Goal: Task Accomplishment & Management: Manage account settings

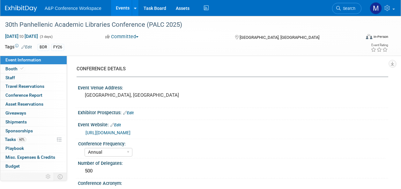
select select "Annual"
select select "Level 2"
select select "In-Person Booth"
select select "Libraries"
select select "Bloomsbury Digital Resources"
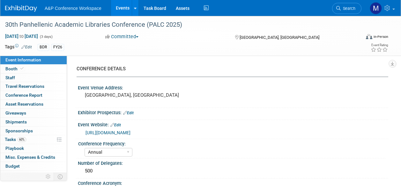
select select "[PERSON_NAME]"
select select "BDR Product Awareness and Trial Generation​"
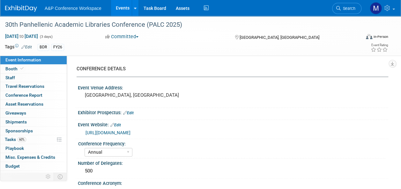
click at [350, 8] on span "Search" at bounding box center [348, 8] width 15 height 5
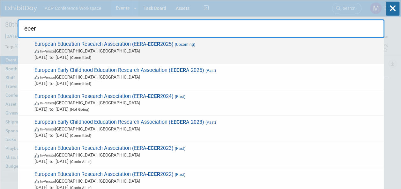
type input "ecer"
click at [145, 46] on span "European Education Research Association (EERA- ECER 2025) (Upcoming) In-Person …" at bounding box center [207, 50] width 348 height 19
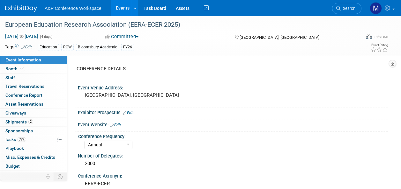
select select "Annual"
select select "Level 2"
select select "In-Person Booth"
select select "Education"
select select "Bloomsbury Academic"
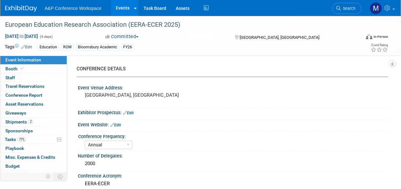
select select "[PERSON_NAME]"
select select "Networking/Commissioning"
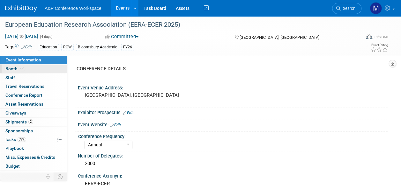
click at [26, 73] on link "Booth" at bounding box center [33, 69] width 66 height 9
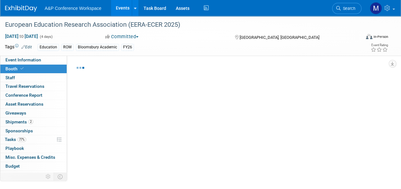
select select "COBA"
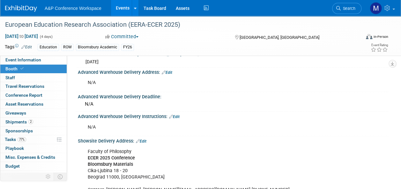
scroll to position [383, 0]
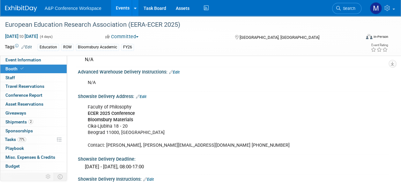
click at [357, 8] on link "Search" at bounding box center [346, 8] width 29 height 11
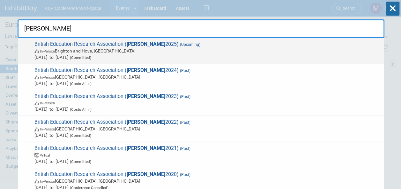
type input "BERA"
click at [120, 47] on span "British Education Research Association ( BERA 2025) (Upcoming) In-Person Bright…" at bounding box center [207, 50] width 348 height 19
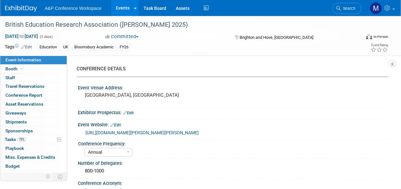
select select "Annual"
select select "Level 2"
select select "In-Person Booth"
select select "Education"
select select "Bloomsbury Academic"
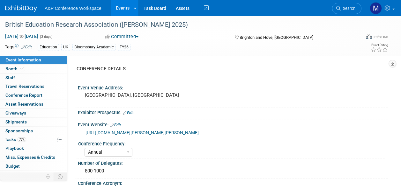
select select "[PERSON_NAME]"
select select "Networking/Commissioning"
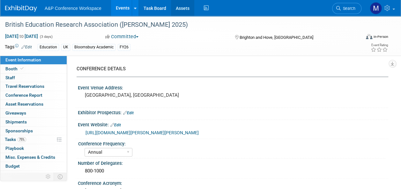
click at [178, 8] on link "Assets" at bounding box center [182, 8] width 23 height 16
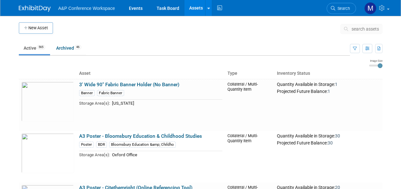
click at [355, 30] on span "search assets" at bounding box center [365, 28] width 27 height 5
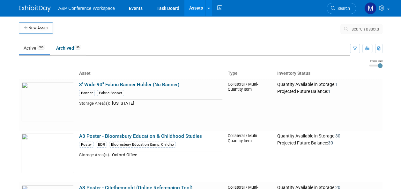
click at [355, 30] on span "search assets" at bounding box center [365, 28] width 27 height 5
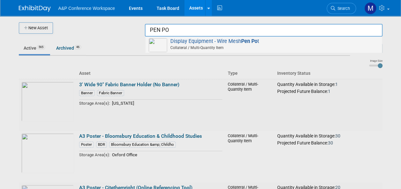
click at [245, 43] on strong "Pen Po" at bounding box center [249, 41] width 16 height 6
type input "Display Equipment - Wire Mesh Pen Pot"
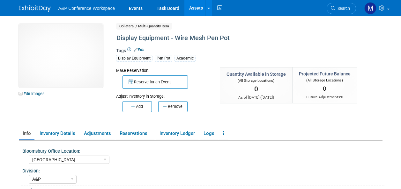
select select "[GEOGRAPHIC_DATA]"
select select "A&P"
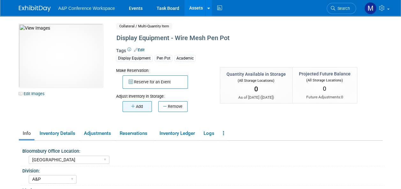
click at [141, 102] on button "Add" at bounding box center [136, 106] width 29 height 11
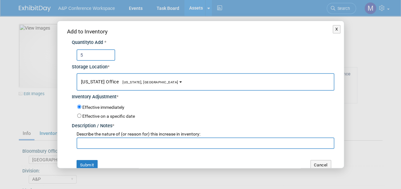
type input "5"
click at [132, 85] on button "New York Office New York, NY" at bounding box center [206, 82] width 258 height 18
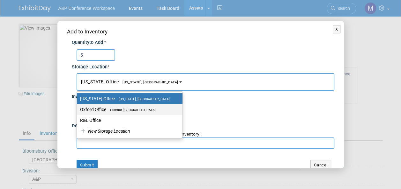
click at [131, 110] on span "Cumnor, [GEOGRAPHIC_DATA]" at bounding box center [130, 110] width 49 height 4
click at [78, 110] on input "Oxford Office Cumnor, United Kingdom" at bounding box center [76, 110] width 4 height 4
select select "11222978"
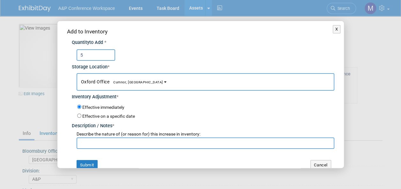
click at [133, 144] on input "text" at bounding box center [206, 143] width 258 height 11
type input "n"
type input "New stock"
click at [92, 163] on button "Submit" at bounding box center [87, 165] width 21 height 10
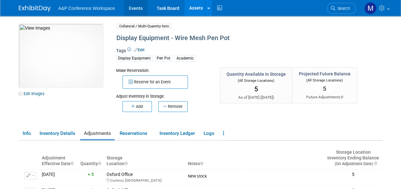
click at [139, 11] on link "Events" at bounding box center [135, 8] width 23 height 16
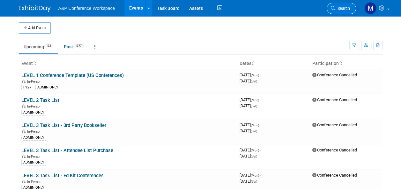
click at [340, 9] on span "Search" at bounding box center [342, 8] width 15 height 5
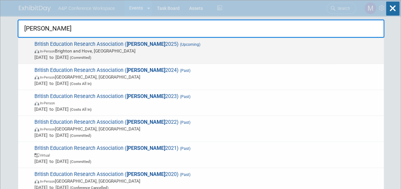
type input "BERA"
click at [179, 43] on span "(Upcoming)" at bounding box center [190, 44] width 22 height 4
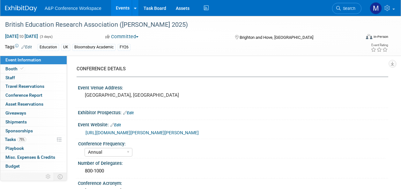
select select "Annual"
select select "Level 2"
select select "In-Person Booth"
select select "Education"
select select "Bloomsbury Academic"
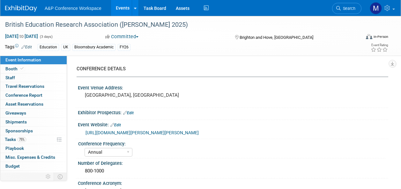
select select "[PERSON_NAME]"
select select "Networking/Commissioning"
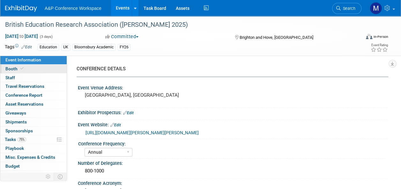
click at [49, 72] on link "Booth" at bounding box center [33, 69] width 66 height 9
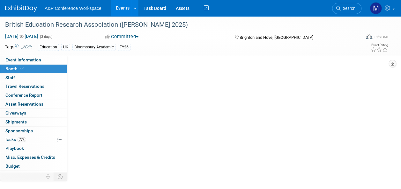
select select "COBA"
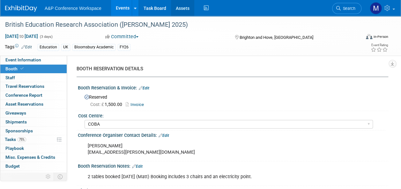
click at [183, 9] on link "Assets" at bounding box center [182, 8] width 23 height 16
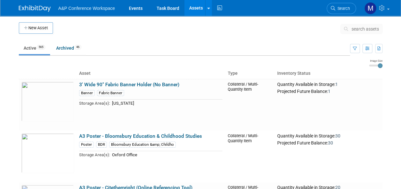
click at [368, 33] on button "search assets" at bounding box center [361, 29] width 42 height 10
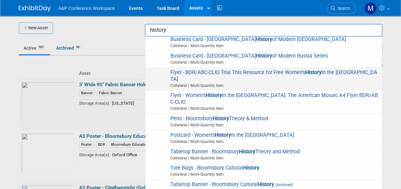
scroll to position [131, 0]
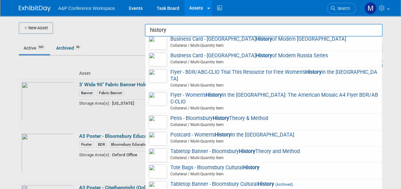
type input "Tabletop Banner - Bloomsbury History Theory & Method"
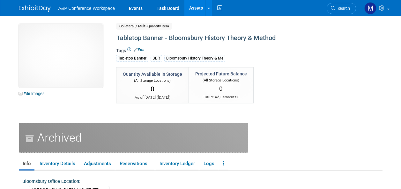
select select "[GEOGRAPHIC_DATA], [US_STATE]"
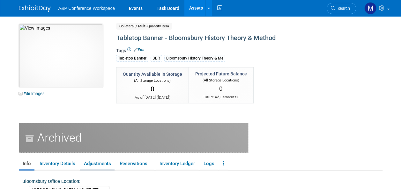
click at [106, 165] on link "Adjustments" at bounding box center [97, 164] width 34 height 11
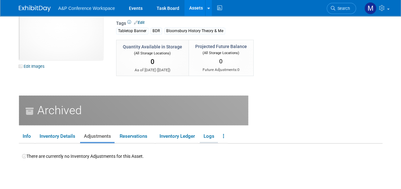
scroll to position [64, 0]
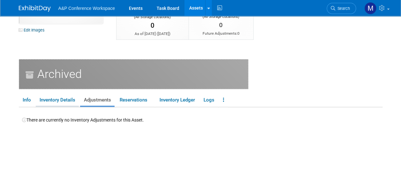
click at [74, 100] on link "Inventory Details" at bounding box center [57, 100] width 43 height 11
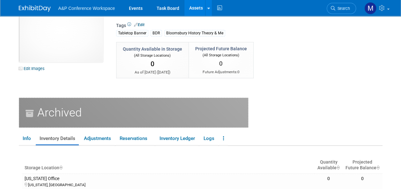
scroll to position [0, 0]
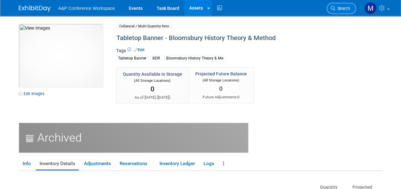
click at [345, 12] on link "Search" at bounding box center [341, 8] width 29 height 11
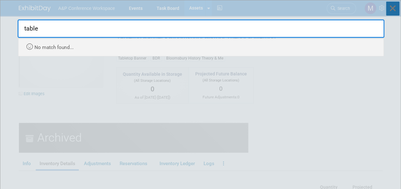
type input "table"
click at [389, 10] on icon at bounding box center [392, 9] width 13 height 14
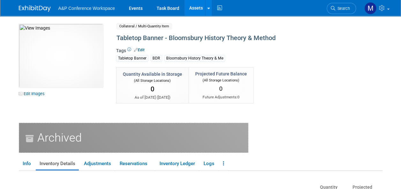
click at [195, 7] on link "Assets" at bounding box center [195, 8] width 23 height 16
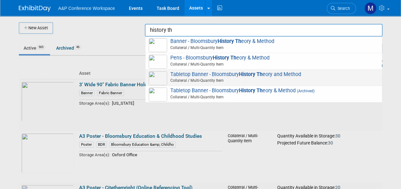
click at [293, 72] on span "Tabletop Banner - Bloomsbury History Th eory and Method Collateral / Multi-Quan…" at bounding box center [264, 77] width 230 height 13
type input "Tabletop Banner - Bloomsbury History Theory and Method"
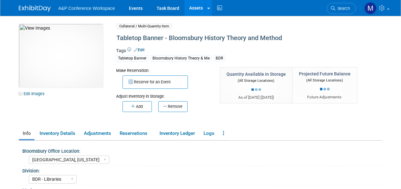
select select "[GEOGRAPHIC_DATA], [US_STATE]"
select select "BDR - Libraries"
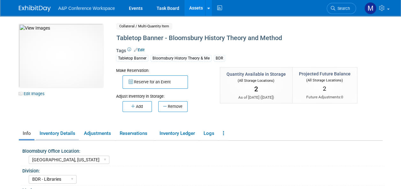
click at [70, 136] on link "Inventory Details" at bounding box center [57, 133] width 43 height 11
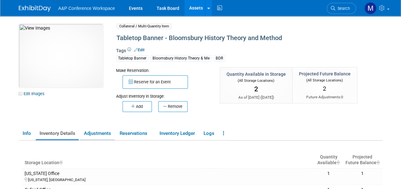
click at [111, 133] on link "Adjustments" at bounding box center [97, 133] width 34 height 11
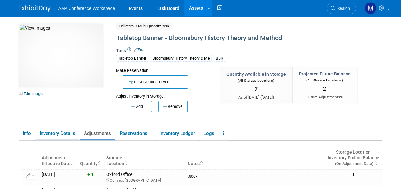
click at [65, 135] on link "Inventory Details" at bounding box center [57, 133] width 43 height 11
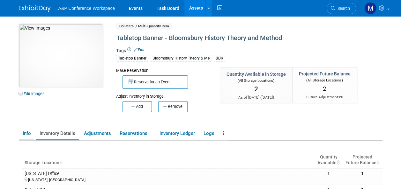
click at [29, 134] on link "Info" at bounding box center [27, 133] width 16 height 11
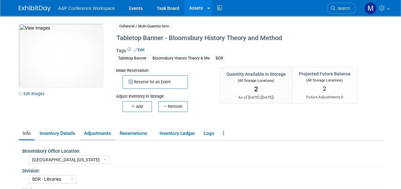
click at [98, 132] on link "Adjustments" at bounding box center [97, 133] width 34 height 11
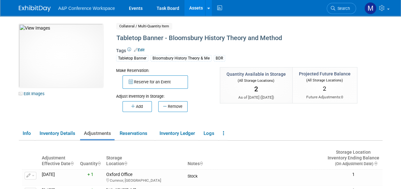
click at [342, 9] on span "Search" at bounding box center [342, 8] width 15 height 5
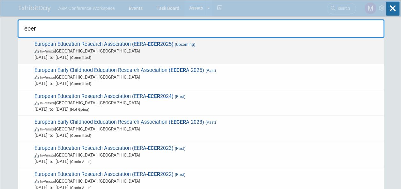
type input "ecer"
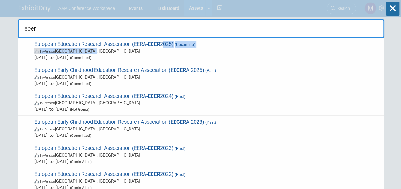
drag, startPoint x: 161, startPoint y: 47, endPoint x: 162, endPoint y: 54, distance: 7.0
click at [162, 52] on span "European Education Research Association (EERA- ECER 2025) (Upcoming) In-Person …" at bounding box center [207, 50] width 348 height 19
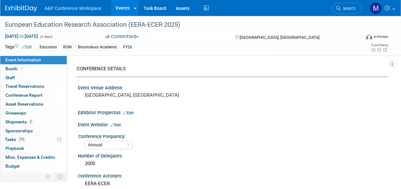
select select "Annual"
select select "Level 2"
select select "In-Person Booth"
select select "Education"
select select "Bloomsbury Academic"
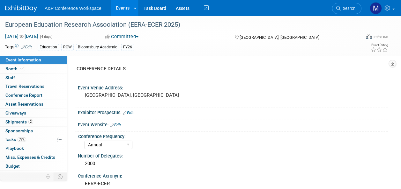
select select "[PERSON_NAME]"
select select "Networking/Commissioning"
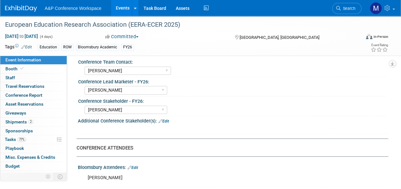
scroll to position [319, 0]
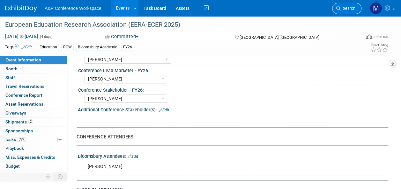
click at [341, 10] on span "Search" at bounding box center [348, 8] width 15 height 5
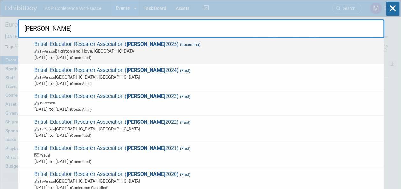
type input "bera"
click at [144, 47] on span "British Education Research Association ( BERA 2025) (Upcoming) In-Person Bright…" at bounding box center [207, 50] width 348 height 19
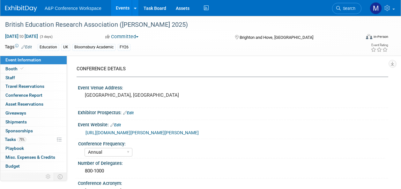
select select "Annual"
select select "Level 2"
select select "In-Person Booth"
select select "Education"
select select "Bloomsbury Academic"
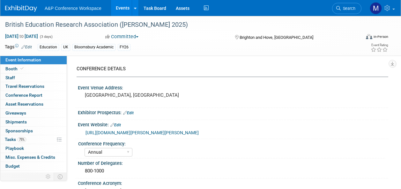
select select "[PERSON_NAME]"
select select "Networking/Commissioning"
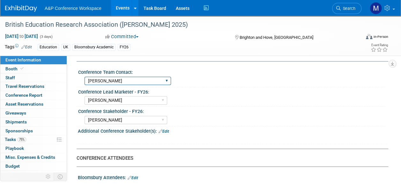
scroll to position [351, 0]
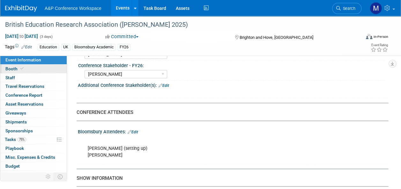
click at [52, 65] on link "Booth" at bounding box center [33, 69] width 66 height 9
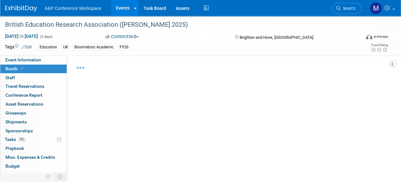
select select "COBA"
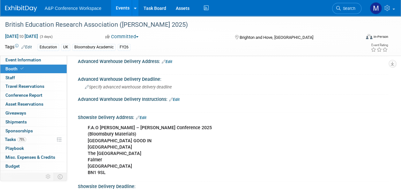
scroll to position [383, 0]
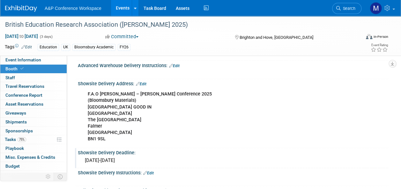
click at [98, 157] on div "4th-5th September 2025" at bounding box center [233, 161] width 301 height 10
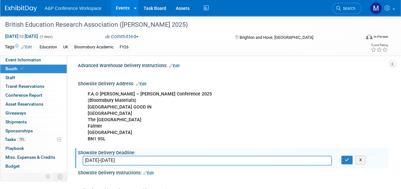
click at [99, 159] on input "4th-5th September 2025" at bounding box center [207, 161] width 249 height 10
click at [140, 158] on input "ON 8th September 2025" at bounding box center [207, 161] width 249 height 10
type input "ON 8th September 2025 a.m."
click at [348, 158] on icon "button" at bounding box center [347, 160] width 4 height 4
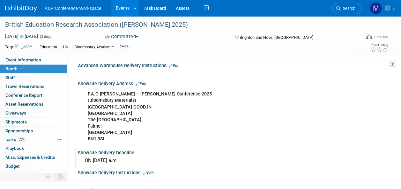
drag, startPoint x: 79, startPoint y: 82, endPoint x: 159, endPoint y: 159, distance: 110.5
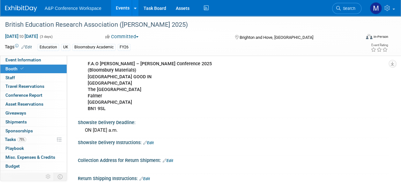
scroll to position [447, 0]
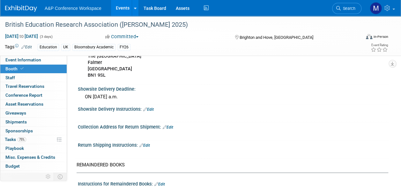
click at [189, 122] on div "Collection Address for Return Shipment: Edit" at bounding box center [233, 126] width 310 height 8
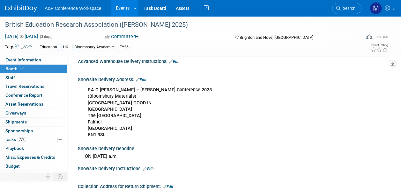
scroll to position [351, 0]
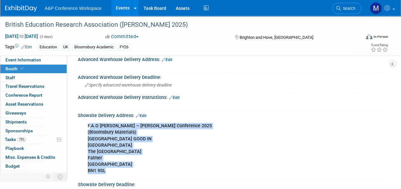
drag, startPoint x: 89, startPoint y: 122, endPoint x: 168, endPoint y: 168, distance: 92.0
click at [168, 168] on div "F.A.O Ryan Tobin – BERA Conference 2025 (Bloomsbury Materials) JUBILEE BUILDING…" at bounding box center [204, 149] width 243 height 58
click at [114, 171] on div "F.A.O Ryan Tobin – BERA Conference 2025 (Bloomsbury Materials) JUBILEE BUILDING…" at bounding box center [204, 149] width 243 height 58
drag, startPoint x: 112, startPoint y: 171, endPoint x: 86, endPoint y: 126, distance: 51.3
click at [86, 126] on div "F.A.O Ryan Tobin – BERA Conference 2025 (Bloomsbury Materials) JUBILEE BUILDING…" at bounding box center [204, 149] width 243 height 58
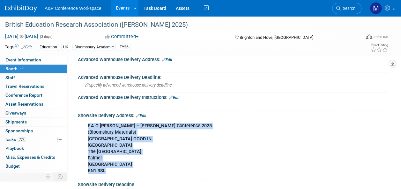
drag, startPoint x: 86, startPoint y: 126, endPoint x: 93, endPoint y: 134, distance: 10.2
copy div "F.A.O Ryan Tobin – BERA Conference 2025 (Bloomsbury Materials) JUBILEE BUILDING…"
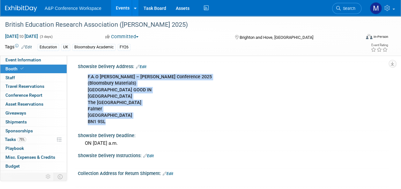
scroll to position [447, 0]
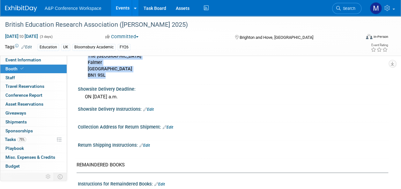
click at [169, 125] on link "Edit" at bounding box center [168, 127] width 11 height 4
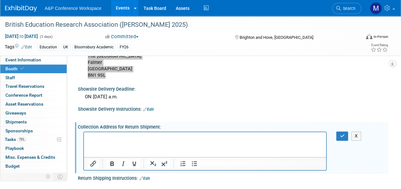
scroll to position [454, 0]
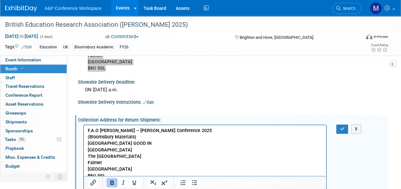
click at [117, 176] on p "F.A.O Ryan Tobin – BERA Conference 2025 (Bloomsbury Materials) JUBILEE BUILDING…" at bounding box center [205, 153] width 235 height 51
click at [340, 127] on icon "button" at bounding box center [342, 129] width 5 height 4
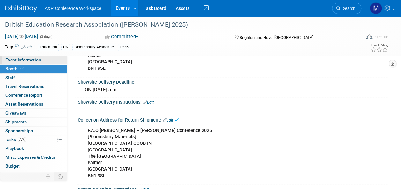
click at [31, 58] on span "Event Information" at bounding box center [23, 59] width 36 height 5
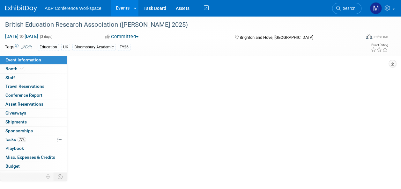
select select "Annual"
select select "Level 2"
select select "In-Person Booth"
select select "Education"
select select "Bloomsbury Academic"
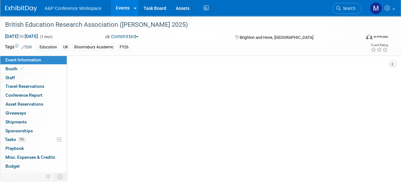
select select "[PERSON_NAME]"
select select "Networking/Commissioning"
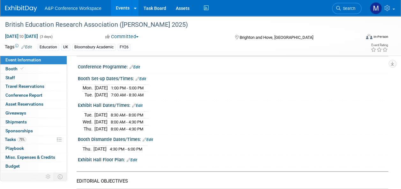
scroll to position [510, 0]
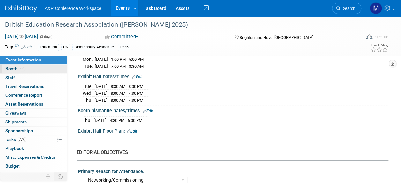
click at [46, 69] on link "Booth" at bounding box center [33, 69] width 66 height 9
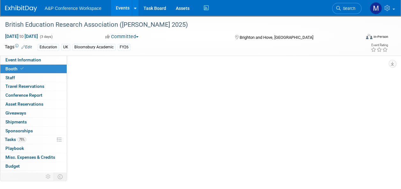
scroll to position [0, 0]
select select "COBA"
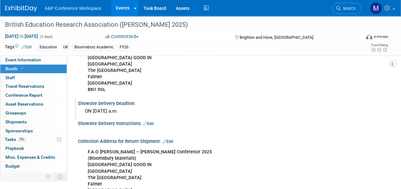
scroll to position [447, 0]
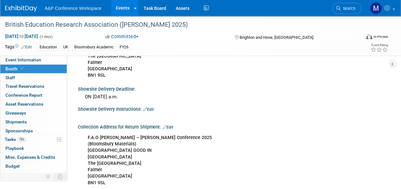
click at [172, 125] on link "Edit" at bounding box center [168, 127] width 11 height 4
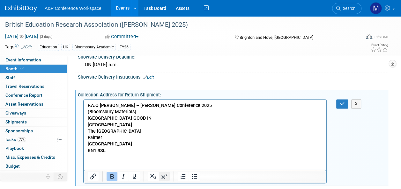
scroll to position [510, 0]
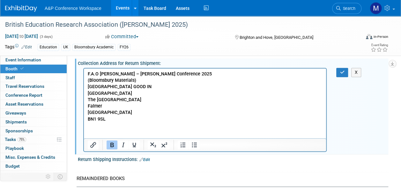
click at [101, 122] on html "F.A.O Ryan Tobin – BERA Conference 2025 (Bloomsbury Materials) JUBILEE BUILDING…" at bounding box center [205, 96] width 242 height 54
click at [111, 122] on html "F.A.O Ryan Tobin – BERA Conference 2025 (Bloomsbury Materials) JUBILEE BUILDING…" at bounding box center [205, 96] width 242 height 54
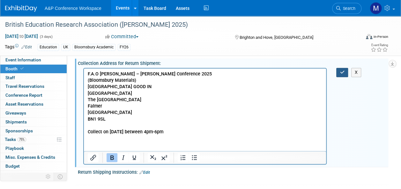
click at [337, 68] on button "button" at bounding box center [342, 72] width 12 height 9
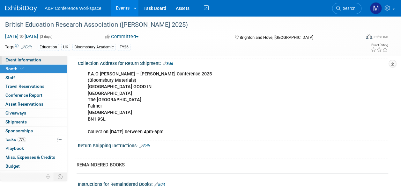
click at [49, 61] on link "Event Information" at bounding box center [33, 60] width 66 height 9
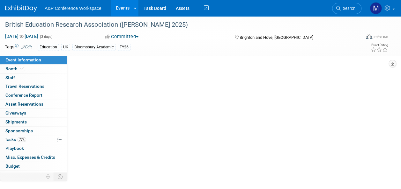
scroll to position [0, 0]
select select "Annual"
select select "Level 2"
select select "In-Person Booth"
select select "Education"
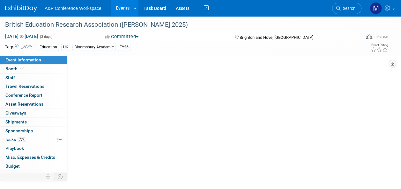
select select "Bloomsbury Academic"
select select "Matt Hambridge"
select select "Lianna Iwanikiw"
select select "Seth Taylor"
select select "Networking/Commissioning"
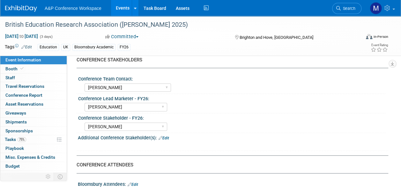
scroll to position [319, 0]
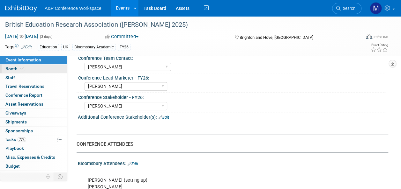
click at [41, 69] on link "Booth" at bounding box center [33, 69] width 66 height 9
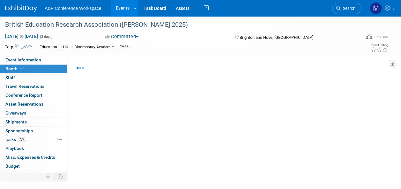
select select "COBA"
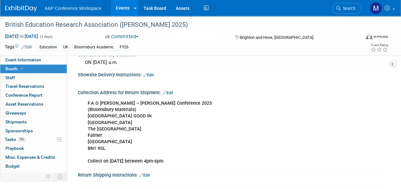
scroll to position [490, 0]
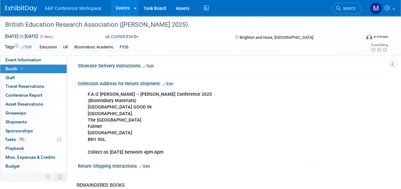
drag, startPoint x: 78, startPoint y: 113, endPoint x: 169, endPoint y: 151, distance: 98.1
copy div "Showsite Delivery Address: Edit F.A.O Ryan Tobin – BERA Conference 2025 (Blooms…"
click at [38, 139] on link "75% Tasks 75%" at bounding box center [33, 140] width 66 height 9
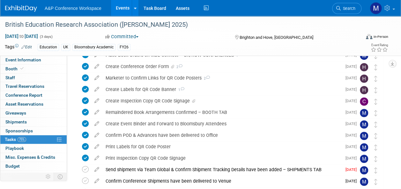
scroll to position [191, 0]
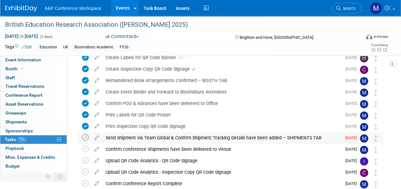
click at [86, 137] on icon at bounding box center [85, 138] width 7 height 7
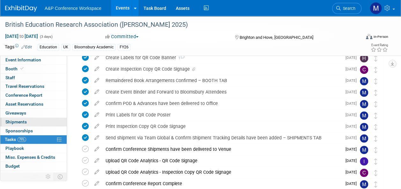
click at [42, 122] on link "0 Shipments 0" at bounding box center [33, 122] width 66 height 9
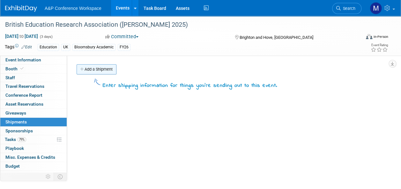
click at [94, 72] on link "Add a Shipment" at bounding box center [97, 69] width 40 height 10
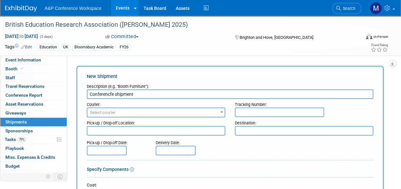
click at [112, 94] on input "Conferencfe shipment" at bounding box center [230, 95] width 286 height 10
type input "Conference shipment"
click at [108, 111] on span "Select courier" at bounding box center [103, 112] width 26 height 5
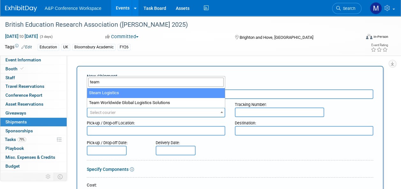
type input "team"
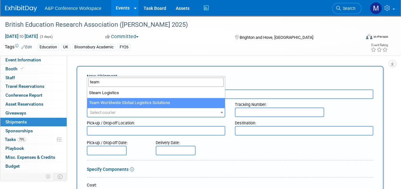
select select "569"
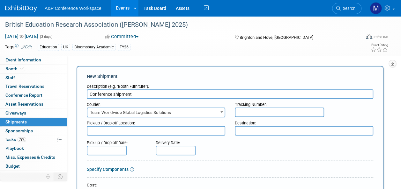
click at [130, 136] on div at bounding box center [230, 137] width 286 height 2
click at [130, 133] on textarea at bounding box center [156, 131] width 138 height 10
type textarea "Oxford office"
click at [244, 131] on textarea at bounding box center [304, 131] width 138 height 10
type textarea "Conference venue"
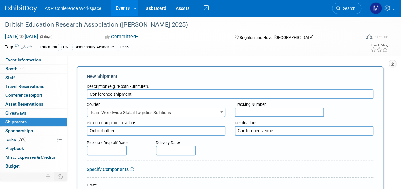
click at [115, 154] on input "text" at bounding box center [107, 151] width 40 height 10
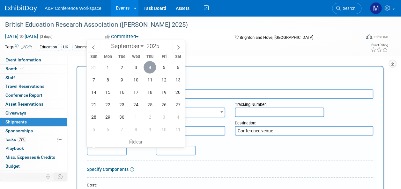
click at [148, 71] on span "4" at bounding box center [150, 67] width 12 height 12
type input "Sep 4, 2025"
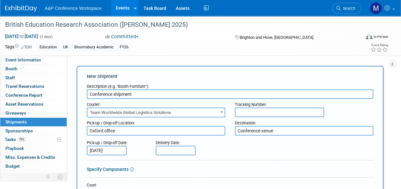
click at [240, 112] on input "text" at bounding box center [279, 113] width 89 height 10
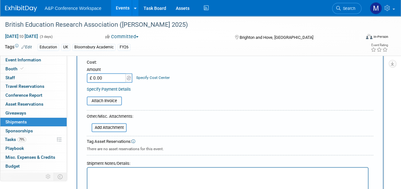
scroll to position [159, 0]
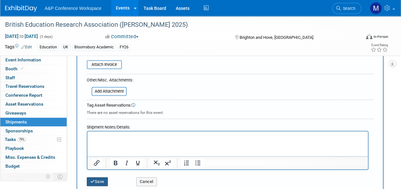
click at [94, 181] on icon "submit" at bounding box center [92, 182] width 4 height 4
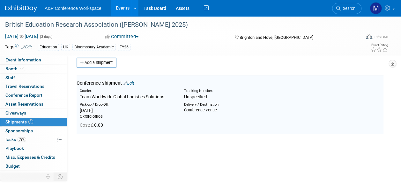
scroll to position [0, 0]
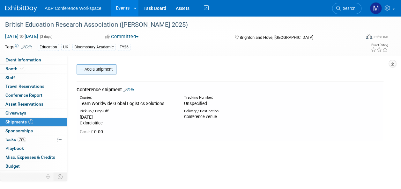
click at [107, 72] on link "Add a Shipment" at bounding box center [97, 69] width 40 height 10
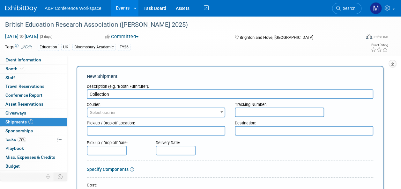
type input "Collection"
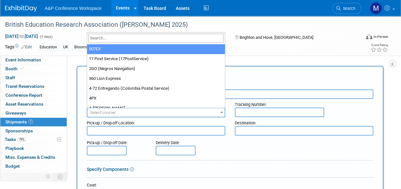
click at [97, 110] on span "Select courier" at bounding box center [155, 112] width 137 height 9
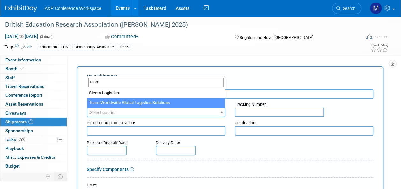
type input "team"
select select "569"
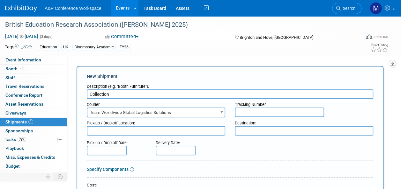
click at [112, 131] on textarea at bounding box center [156, 131] width 138 height 10
type textarea "Conference venue"
click at [266, 130] on textarea at bounding box center [304, 131] width 138 height 10
click at [246, 130] on textarea "Oxfdord office" at bounding box center [304, 131] width 138 height 10
click at [264, 130] on textarea "Oxford office" at bounding box center [304, 131] width 138 height 10
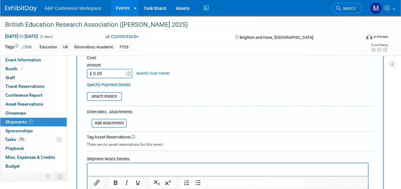
scroll to position [191, 0]
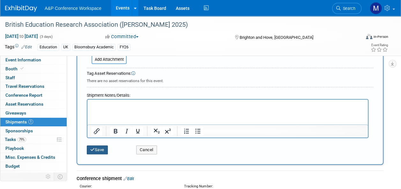
type textarea "Oxford office"
click at [102, 152] on button "Save" at bounding box center [97, 150] width 21 height 9
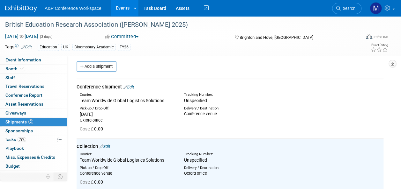
scroll to position [0, 0]
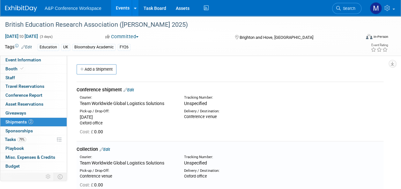
click at [133, 89] on link "Edit" at bounding box center [128, 90] width 11 height 5
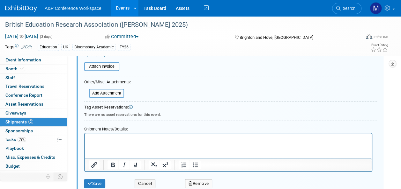
scroll to position [201, 0]
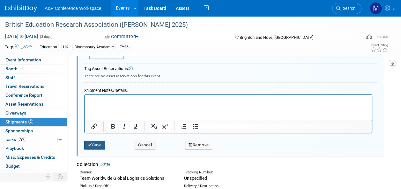
type input "Conference shipment - 5 boxes"
click at [102, 146] on button "Save" at bounding box center [94, 145] width 21 height 9
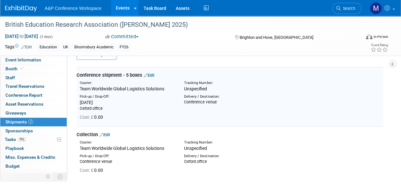
scroll to position [9, 0]
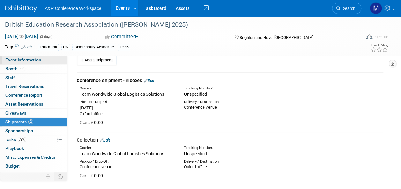
click at [37, 61] on span "Event Information" at bounding box center [23, 59] width 36 height 5
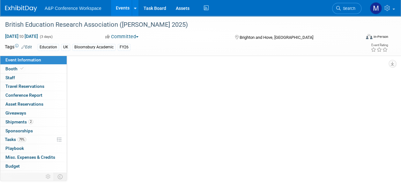
scroll to position [0, 0]
select select "Annual"
select select "Level 2"
select select "In-Person Booth"
select select "Education"
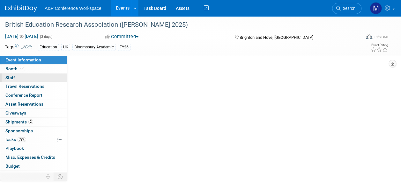
select select "Bloomsbury Academic"
select select "[PERSON_NAME]"
select select "Networking/Commissioning"
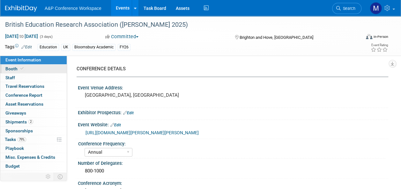
click at [50, 68] on link "Booth" at bounding box center [33, 69] width 66 height 9
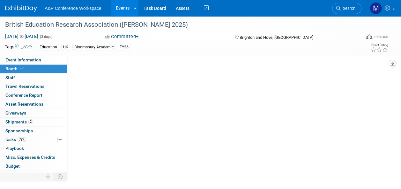
select select "COBA"
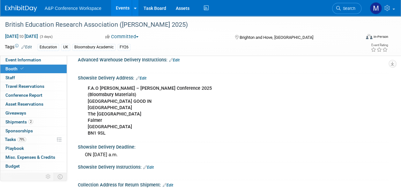
scroll to position [391, 0]
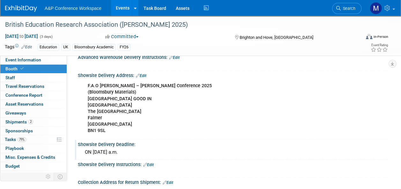
drag, startPoint x: 79, startPoint y: 115, endPoint x: 154, endPoint y: 152, distance: 84.3
copy div "Showsite Delivery Address: Edit F.A.O Ryan Tobin – BERA Conference 2025 (Blooms…"
drag, startPoint x: 13, startPoint y: 60, endPoint x: 16, endPoint y: 64, distance: 5.6
click at [13, 60] on span "Event Information" at bounding box center [23, 59] width 36 height 5
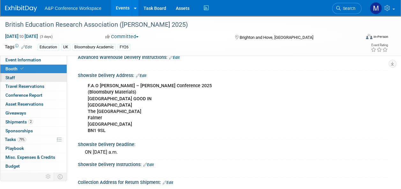
scroll to position [0, 0]
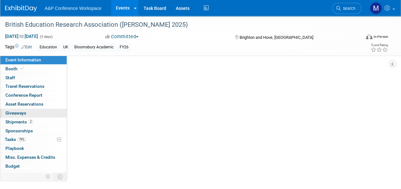
select select "Annual"
select select "Level 2"
select select "In-Person Booth"
select select "Education"
select select "Bloomsbury Academic"
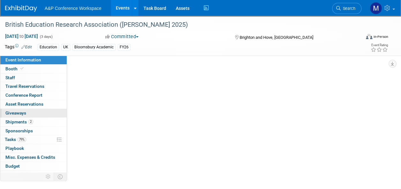
select select "[PERSON_NAME]"
select select "Networking/Commissioning"
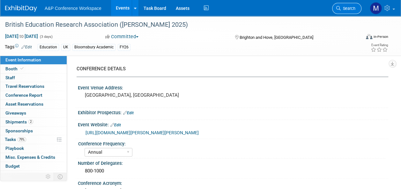
click at [345, 12] on link "Search" at bounding box center [346, 8] width 29 height 11
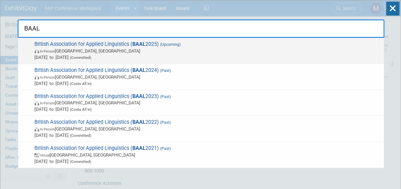
type input "BAAL"
click at [111, 42] on span "British Association for Applied Linguistics ( BAAL 2025) (Upcoming) In-Person G…" at bounding box center [207, 50] width 348 height 19
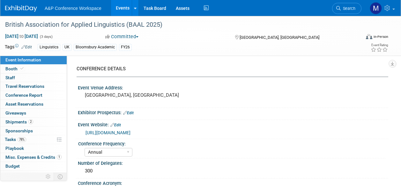
select select "Annual"
select select "Level 2"
select select "In-Person Booth"
select select "Linguistics"
select select "Bloomsbury Academic"
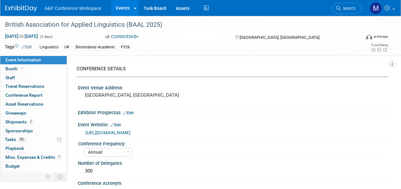
select select "[PERSON_NAME]"
select select "Networking/Commissioning"
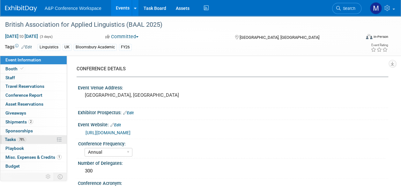
click at [19, 142] on link "78% Tasks 78%" at bounding box center [33, 140] width 66 height 9
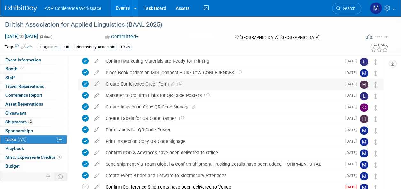
scroll to position [191, 0]
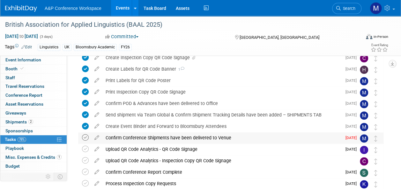
drag, startPoint x: 86, startPoint y: 138, endPoint x: 83, endPoint y: 139, distance: 3.3
click at [86, 138] on icon at bounding box center [85, 138] width 7 height 7
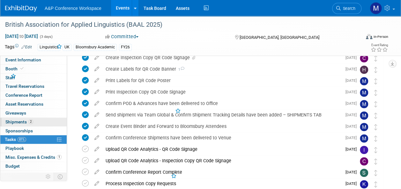
click at [47, 122] on link "2 Shipments 2" at bounding box center [33, 122] width 66 height 9
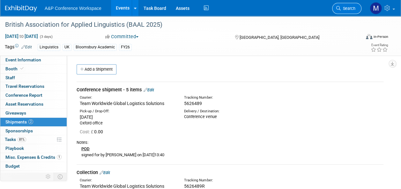
click at [347, 10] on span "Search" at bounding box center [348, 8] width 15 height 5
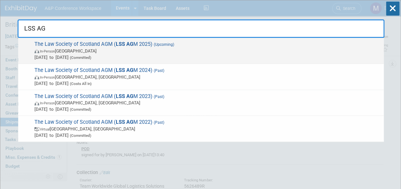
type input "LSS AG"
click at [146, 45] on span "The Law Society of Scotland AGM ( LSS AG M 2025) (Upcoming) In-Person [GEOGRAPH…" at bounding box center [207, 50] width 348 height 19
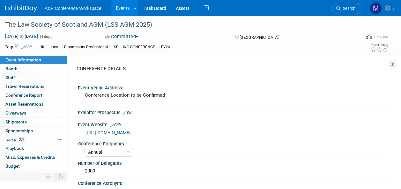
select select "Annual"
select select "Level 1"
select select "In-Person Booth"
select select "Law"
select select "Bloomsbury Professional"
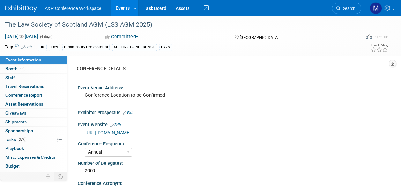
select select "[PERSON_NAME]"
select select "Networking/Commissioning"
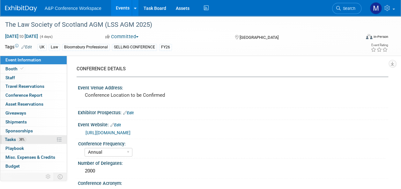
click at [37, 136] on link "38% Tasks 38%" at bounding box center [33, 140] width 66 height 9
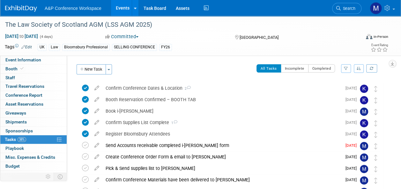
click at [95, 147] on icon at bounding box center [96, 144] width 11 height 8
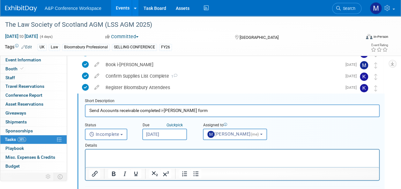
click at [153, 135] on input "Sep 3, 2025" at bounding box center [164, 134] width 45 height 11
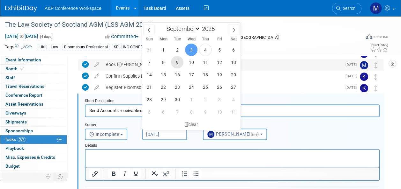
click at [178, 64] on span "9" at bounding box center [177, 62] width 12 height 12
type input "Sep 9, 2025"
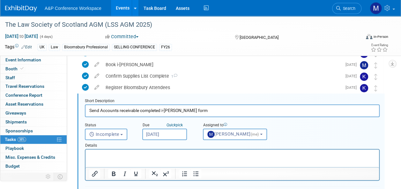
click at [167, 152] on html at bounding box center [231, 154] width 293 height 9
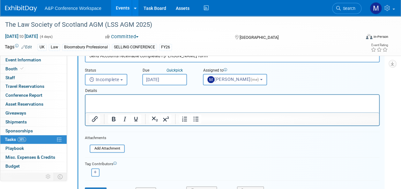
scroll to position [142, 0]
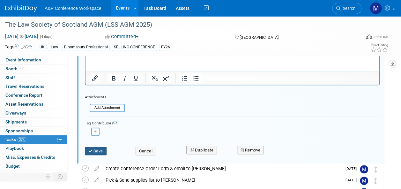
click at [99, 149] on button "Save" at bounding box center [96, 151] width 22 height 9
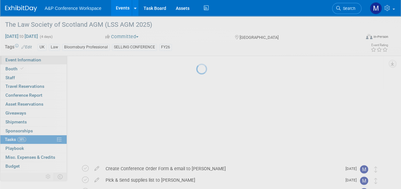
scroll to position [81, 0]
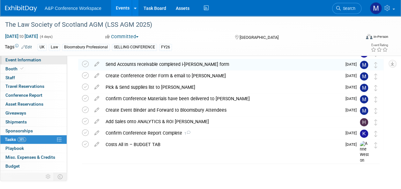
click at [46, 58] on link "Event Information" at bounding box center [33, 60] width 66 height 9
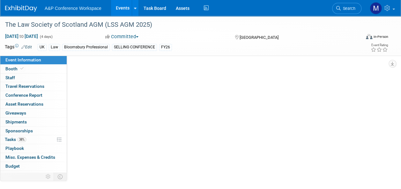
scroll to position [0, 0]
select select "Annual"
select select "Level 1"
select select "In-Person Booth"
select select "Law"
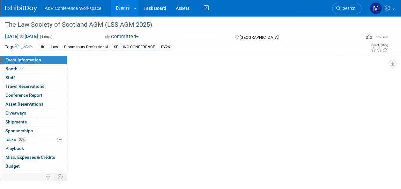
select select "Bloomsbury Professional"
select select "Matt Hambridge"
select select "Karen Reid"
select select "Networking/Commissioning"
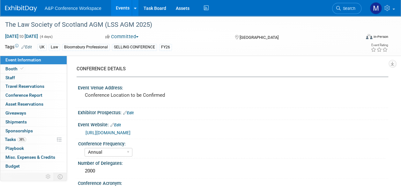
click at [341, 4] on link "Search" at bounding box center [346, 8] width 29 height 11
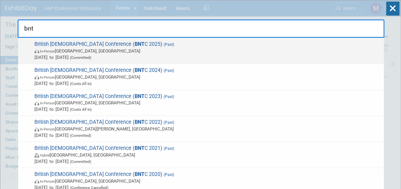
type input "bnt"
click at [128, 45] on span "British New Testament Conference ( BNT C 2025) (Past) In-Person Manchester, Uni…" at bounding box center [207, 50] width 348 height 19
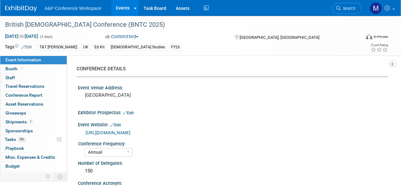
select select "Annual"
select select "Level 3"
select select "Ed Kit"
select select "[DEMOGRAPHIC_DATA] Studies"
select select "T&T [PERSON_NAME]"
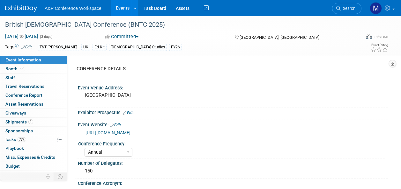
select select "[PERSON_NAME]"
select select "Networking/Commissioning"
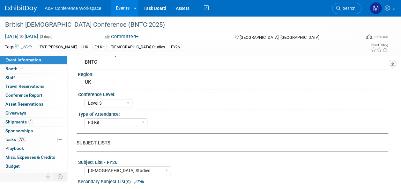
scroll to position [96, 0]
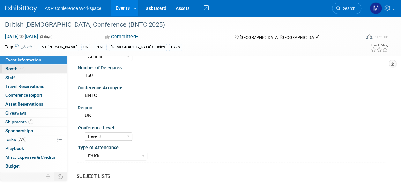
click at [29, 70] on link "Booth" at bounding box center [33, 69] width 66 height 9
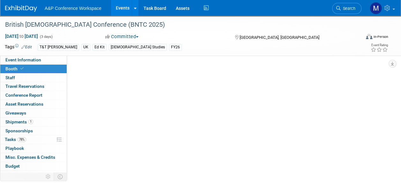
select select "COBA"
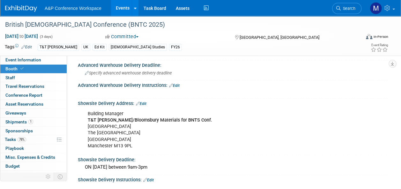
scroll to position [351, 0]
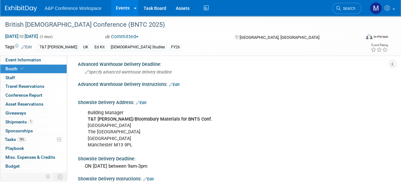
click at [346, 6] on span "Search" at bounding box center [348, 8] width 15 height 5
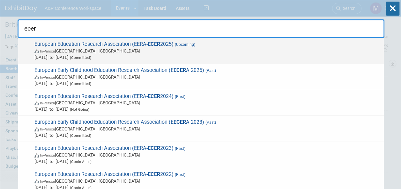
type input "ecer"
click at [161, 43] on span "European Education Research Association (EERA- ECER 2025) (Upcoming) In-Person …" at bounding box center [207, 50] width 348 height 19
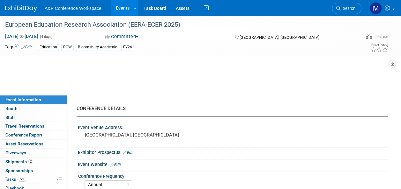
select select "Annual"
select select "Level 2"
select select "In-Person Booth"
select select "Education"
select select "Bloomsbury Academic"
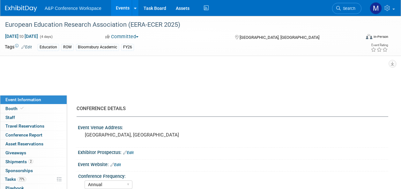
select select "[PERSON_NAME]"
select select "Networking/Commissioning"
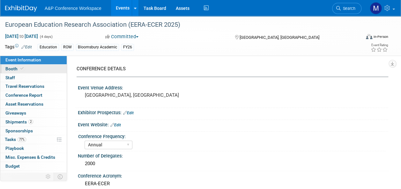
click at [36, 65] on link "Booth" at bounding box center [33, 69] width 66 height 9
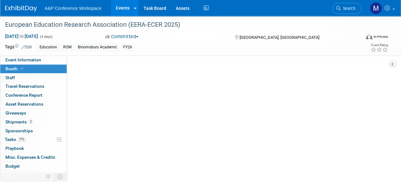
select select "COBA"
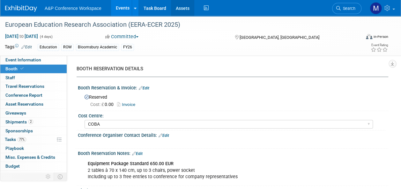
click at [183, 9] on link "Assets" at bounding box center [182, 8] width 23 height 16
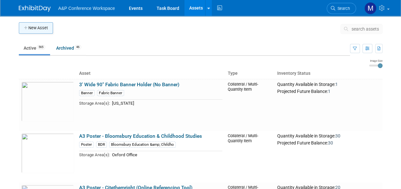
click at [44, 27] on button "New Asset" at bounding box center [36, 27] width 34 height 11
type input "&#163; 0.00"
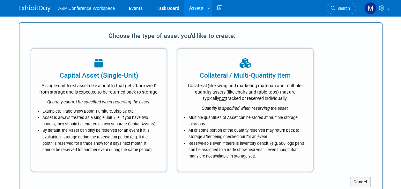
click at [209, 89] on div "Collateral (like swag and marketing material) and multiple-quantity assets (lik…" at bounding box center [245, 90] width 120 height 21
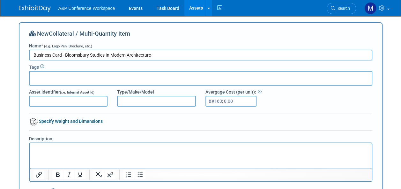
drag, startPoint x: 158, startPoint y: 55, endPoint x: 88, endPoint y: 57, distance: 69.9
click at [88, 57] on input "Business Card - Bloomsbury Studies In Modern Architecture" at bounding box center [200, 55] width 343 height 11
drag, startPoint x: 145, startPoint y: 52, endPoint x: 93, endPoint y: 57, distance: 52.2
click at [93, 57] on input "Business Card - Bloomsbury pROFESSIONAL oNLINE" at bounding box center [200, 55] width 343 height 11
click at [101, 57] on input "Business Card - Bloomsbury Proffessional" at bounding box center [200, 55] width 343 height 11
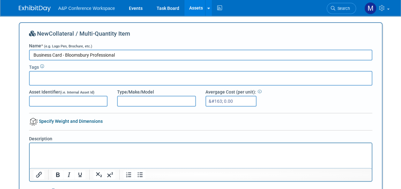
click at [122, 56] on input "Business Card - Bloomsbury Professional" at bounding box center [200, 55] width 343 height 11
type input "Business Card - Bloomsbury Professional Online"
click at [64, 75] on input "text" at bounding box center [57, 77] width 51 height 6
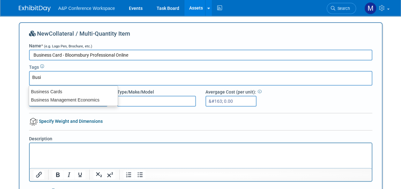
type input "Busin"
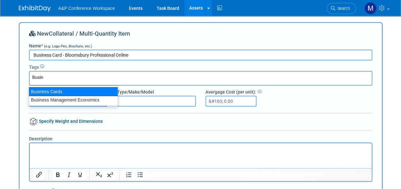
click at [70, 91] on div "Business Cards" at bounding box center [73, 91] width 89 height 9
type input "Business Cards"
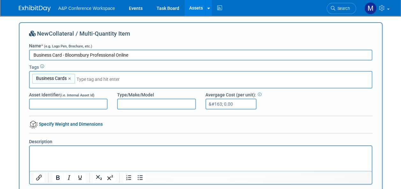
click at [78, 103] on input "Asset Identifier (i.e. Internal Asset Id)" at bounding box center [68, 104] width 79 height 11
click at [133, 101] on input "Type/Make/Model" at bounding box center [156, 104] width 79 height 11
type input "BP"
click at [78, 100] on input "Asset Identifier (i.e. Internal Asset Id)" at bounding box center [68, 104] width 79 height 11
type input "Rebecca Callow"
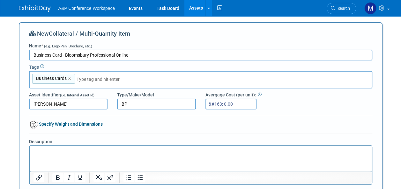
click at [61, 149] on p "Rich Text Area. Press ALT-0 for help." at bounding box center [200, 152] width 335 height 6
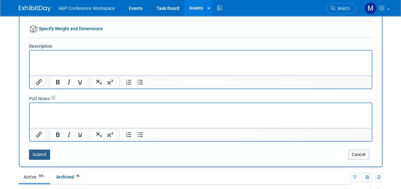
click at [36, 150] on button "Submit" at bounding box center [39, 155] width 21 height 10
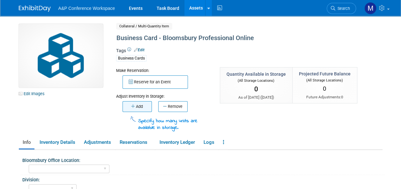
click at [146, 105] on button "Add" at bounding box center [136, 106] width 29 height 11
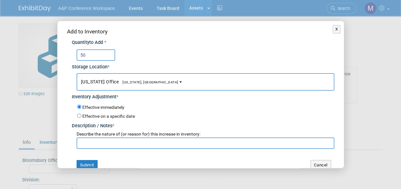
type input "50"
click at [119, 84] on span "[US_STATE], [GEOGRAPHIC_DATA]" at bounding box center [149, 82] width 60 height 4
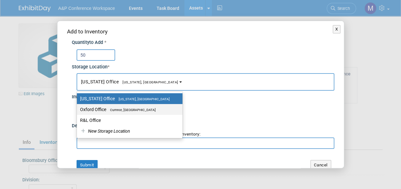
click at [126, 108] on span "Cumnor, [GEOGRAPHIC_DATA]" at bounding box center [130, 110] width 49 height 4
click at [78, 108] on input "Oxford Office [GEOGRAPHIC_DATA], [GEOGRAPHIC_DATA]" at bounding box center [76, 110] width 4 height 4
select select "11222978"
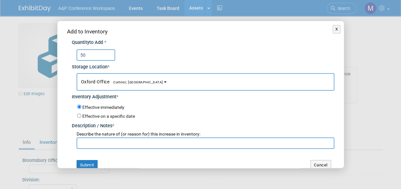
click at [122, 143] on input "text" at bounding box center [206, 143] width 258 height 11
type input "New stock"
click at [92, 166] on button "Submit" at bounding box center [87, 165] width 21 height 10
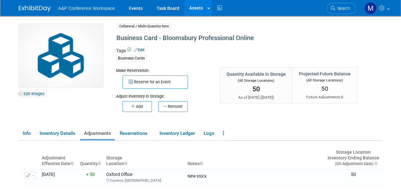
click at [40, 96] on link "Edit Images" at bounding box center [33, 94] width 28 height 8
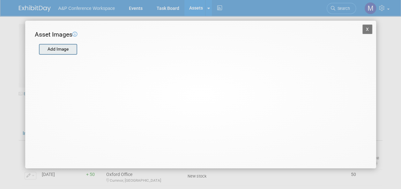
click at [57, 52] on input "file" at bounding box center [39, 50] width 76 height 10
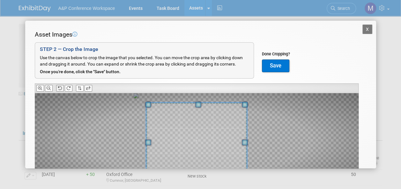
click at [59, 90] on icon at bounding box center [60, 88] width 4 height 4
click at [60, 90] on icon at bounding box center [60, 88] width 4 height 4
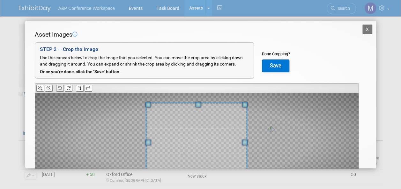
click at [61, 89] on icon at bounding box center [60, 88] width 4 height 4
click at [276, 68] on button "Save" at bounding box center [275, 66] width 27 height 13
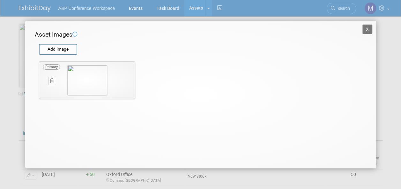
click at [368, 30] on button "X" at bounding box center [367, 30] width 10 height 10
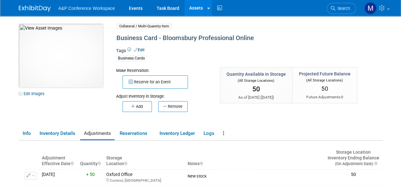
drag, startPoint x: 15, startPoint y: 23, endPoint x: 26, endPoint y: 26, distance: 11.9
click at [28, 26] on div "10031442-10729337-be5c558e-bb8e-4183-adbc-c0b16ac23291.jpg Edit Images Collater…" at bounding box center [200, 116] width 373 height 200
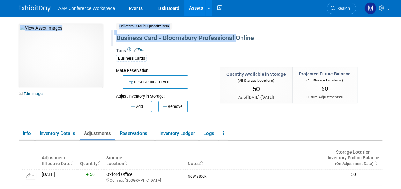
drag, startPoint x: 19, startPoint y: 19, endPoint x: 239, endPoint y: 40, distance: 220.8
click at [239, 40] on div "10031442-10729337-be5c558e-bb8e-4183-adbc-c0b16ac23291.jpg Edit Images Collater…" at bounding box center [200, 116] width 373 height 200
click at [236, 132] on ul "Info Inventory Details Adjustments Reservations Inventory Ledger Logs Copy/Dupl…" at bounding box center [201, 134] width 364 height 13
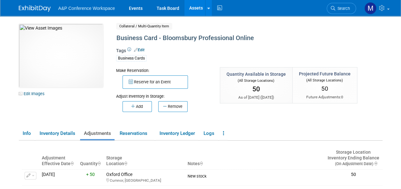
drag, startPoint x: 205, startPoint y: 113, endPoint x: 208, endPoint y: 109, distance: 5.0
click at [206, 112] on div "Make Reservation: Reserve for an Event Adjust Inventory in Storage:" at bounding box center [235, 95] width 249 height 56
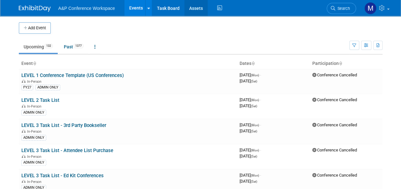
click at [194, 6] on link "Assets" at bounding box center [195, 8] width 23 height 16
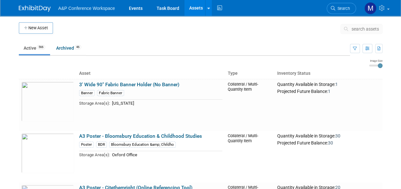
click at [374, 29] on span "search assets" at bounding box center [365, 28] width 27 height 5
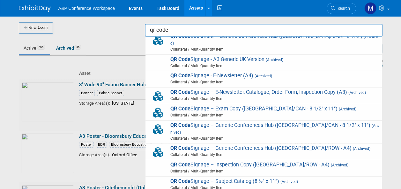
scroll to position [85, 0]
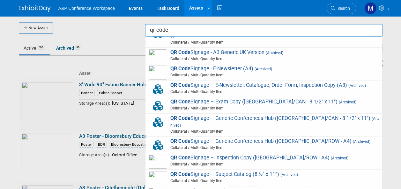
type input "Tabletop Banner - QR Code Signage"
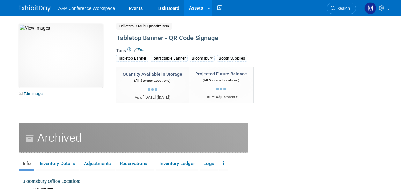
select select "[US_STATE]"
select select "A&P"
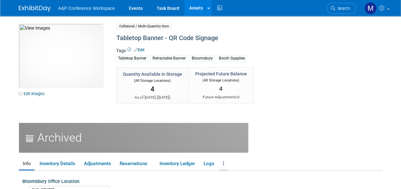
click at [226, 162] on link at bounding box center [223, 164] width 9 height 11
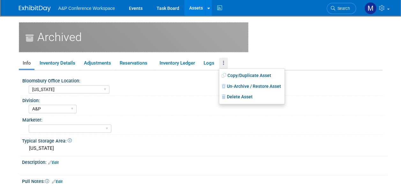
scroll to position [64, 0]
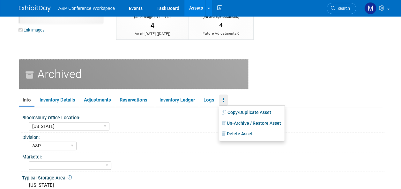
click at [197, 5] on link "Assets" at bounding box center [195, 8] width 23 height 16
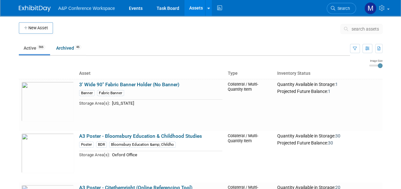
click at [367, 28] on span "search assets" at bounding box center [365, 28] width 27 height 5
click at [366, 29] on span "search assets" at bounding box center [365, 28] width 27 height 5
click at [368, 29] on span "search assets" at bounding box center [365, 28] width 27 height 5
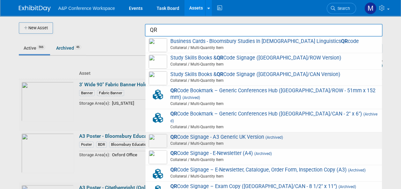
click at [260, 134] on span "QR Code Signage - A3 Generic UK Version (Archived) Collateral / Multi-Quantity …" at bounding box center [264, 140] width 230 height 13
type input "QR Code Signage - A3 Generic UK Version"
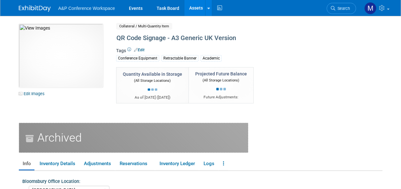
select select "[GEOGRAPHIC_DATA]"
select select "A&P"
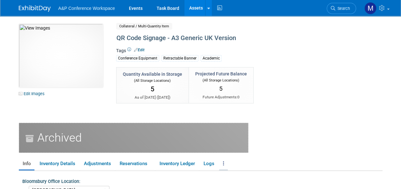
click at [226, 165] on link at bounding box center [223, 164] width 9 height 11
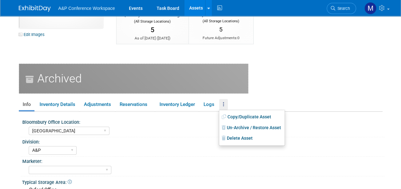
scroll to position [64, 0]
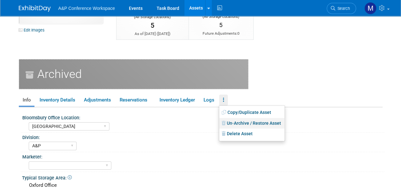
click at [241, 123] on link "Un-Archive / Restore Asset" at bounding box center [251, 123] width 65 height 11
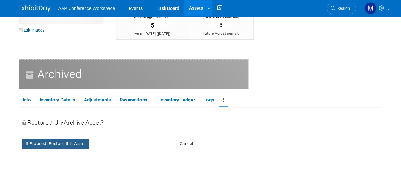
click at [64, 145] on button "Proceed: Restore this Asset" at bounding box center [55, 144] width 67 height 10
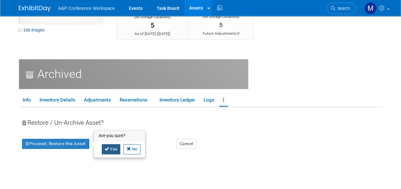
click at [107, 149] on icon at bounding box center [107, 149] width 4 height 4
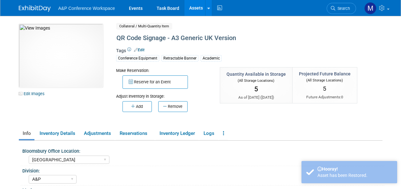
select select "[GEOGRAPHIC_DATA]"
select select "A&P"
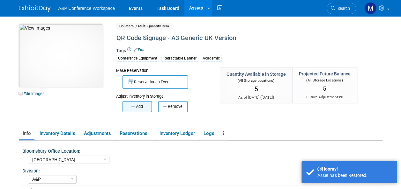
click at [142, 102] on button "Add" at bounding box center [136, 106] width 29 height 11
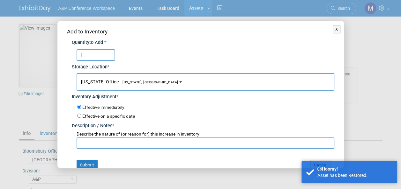
type input "1"
click at [142, 84] on button "New York Office New York, NY" at bounding box center [206, 82] width 258 height 18
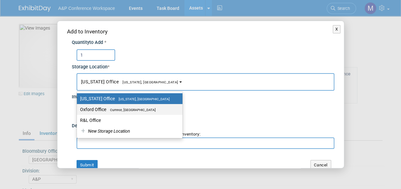
click at [140, 108] on span "Cumnor, United Kingdom" at bounding box center [130, 110] width 49 height 4
click at [78, 108] on input "Oxford Office Cumnor, United Kingdom" at bounding box center [76, 110] width 4 height 4
select select "11222978"
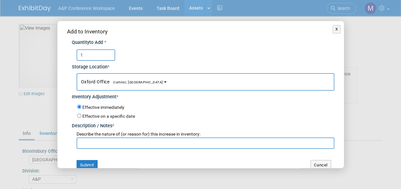
click at [142, 144] on input "text" at bounding box center [206, 143] width 258 height 11
type input "r"
click at [135, 143] on input "IAHR 2025 Conference rewturns" at bounding box center [206, 143] width 258 height 11
type input "IAHR 2025 Conference returns"
click at [94, 165] on button "Submit" at bounding box center [87, 165] width 21 height 10
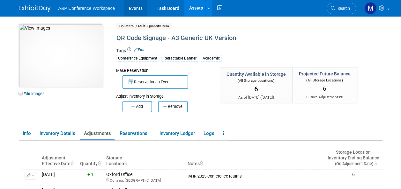
click at [137, 8] on link "Events" at bounding box center [135, 8] width 23 height 16
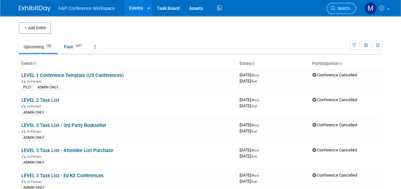
click at [345, 6] on link "Search" at bounding box center [341, 8] width 29 height 11
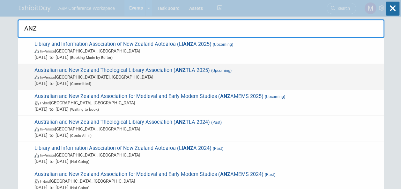
type input "ANZ"
click at [161, 71] on span "Australian and New Zealand Theological Library Association ( ANZ TLA 2025) (Upc…" at bounding box center [207, 76] width 348 height 19
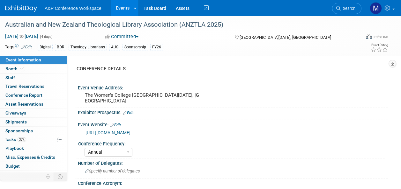
select select "Annual"
select select "Level 3"
select select "Sponsorship"
select select "Libraries"
select select "Bloomsbury Digital Resources"
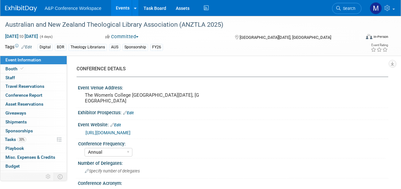
select select "[PERSON_NAME]"
select select "BDR Product Awareness and Trial Generation​"
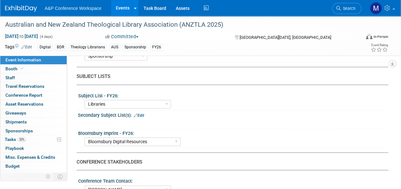
scroll to position [223, 0]
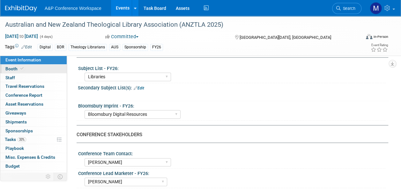
click at [15, 73] on div "Booth Booth" at bounding box center [33, 69] width 66 height 9
click at [17, 68] on span "Booth" at bounding box center [14, 68] width 19 height 5
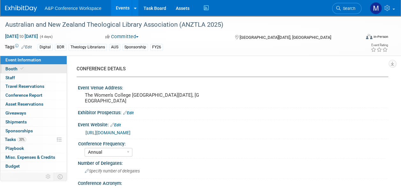
select select "DIGI"
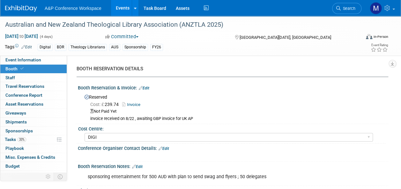
click at [147, 87] on link "Edit" at bounding box center [144, 88] width 11 height 4
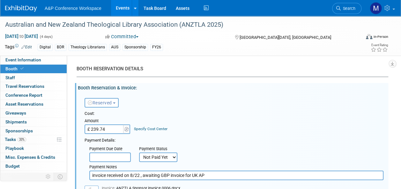
click at [173, 158] on select "Not Paid Yet Partially Paid Paid in Full" at bounding box center [158, 158] width 38 height 10
click at [174, 156] on select "Not Paid Yet Partially Paid Paid in Full" at bounding box center [158, 158] width 38 height 10
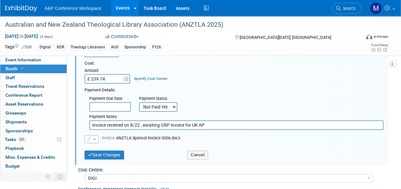
scroll to position [64, 0]
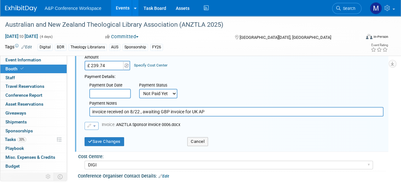
drag, startPoint x: 212, startPoint y: 114, endPoint x: 67, endPoint y: 120, distance: 145.0
click at [67, 120] on div "CONFERENCE DETAILS Event Venue Address: The Women's College University of Queen…" at bounding box center [227, 62] width 321 height 140
type input "Coded invoice on FP 4th Sept 2025"
click at [101, 141] on button "Save Changes" at bounding box center [105, 141] width 40 height 9
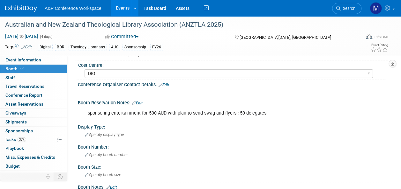
click at [359, 9] on link "Search" at bounding box center [346, 8] width 29 height 11
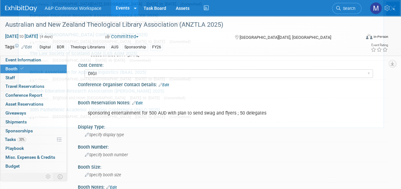
scroll to position [0, 0]
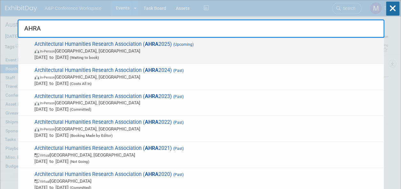
type input "AHRA"
click at [160, 45] on span "Architectural Humanities Research Association ( AHRA 2025) (Upcoming) In-Person…" at bounding box center [207, 50] width 348 height 19
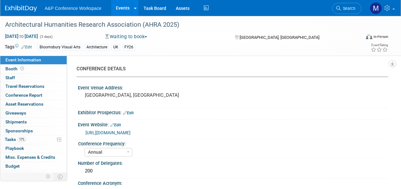
select select "Annual"
select select "Level 2"
select select "In-Person Booth"
select select "Architecture"
select select "Bloomsbury Visual Arts"
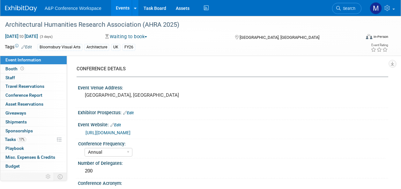
select select "[PERSON_NAME]"
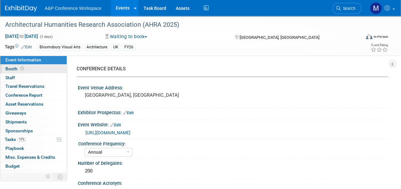
click at [50, 71] on link "Booth" at bounding box center [33, 69] width 66 height 9
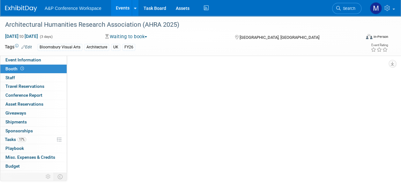
select select "BGBG"
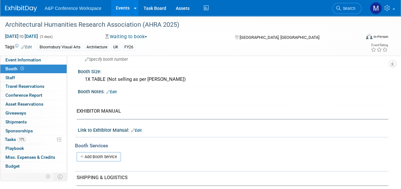
scroll to position [96, 0]
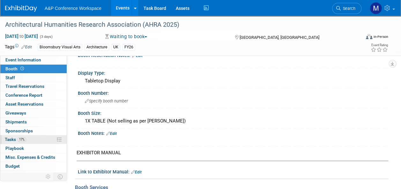
click at [20, 137] on span "17%" at bounding box center [22, 139] width 9 height 5
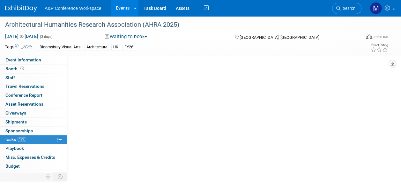
scroll to position [0, 0]
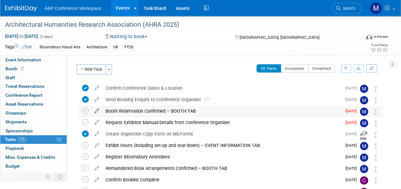
click at [95, 111] on icon at bounding box center [96, 110] width 11 height 8
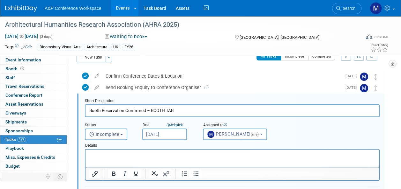
click at [173, 133] on input "[DATE]" at bounding box center [164, 134] width 45 height 11
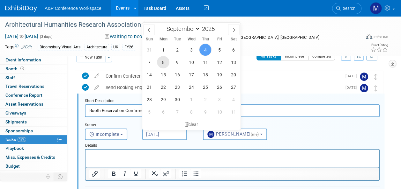
click at [166, 63] on span "8" at bounding box center [163, 62] width 12 height 12
type input "Sep 8, 2025"
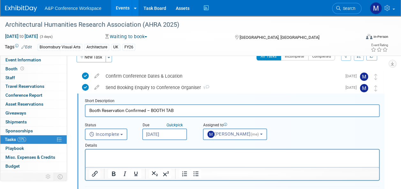
click at [156, 159] on html at bounding box center [231, 154] width 293 height 9
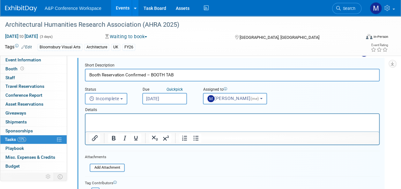
scroll to position [108, 0]
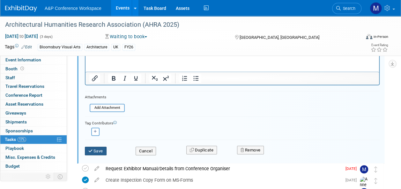
click at [104, 154] on button "Save" at bounding box center [96, 151] width 22 height 9
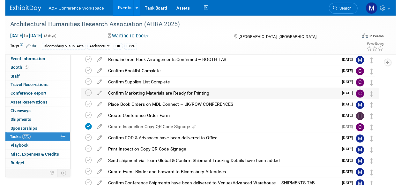
scroll to position [12, 0]
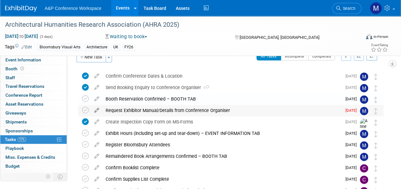
click at [99, 110] on icon at bounding box center [96, 109] width 11 height 8
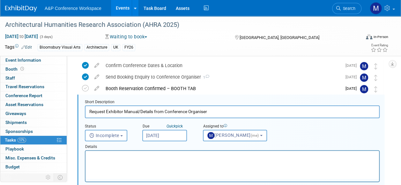
scroll to position [0, 0]
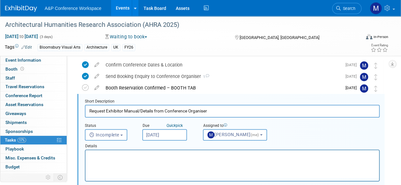
click at [156, 138] on input "Sep 4, 2025" at bounding box center [164, 134] width 45 height 11
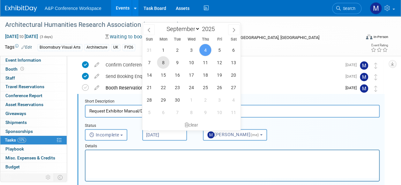
click at [168, 63] on span "8" at bounding box center [163, 62] width 12 height 12
type input "Sep 8, 2025"
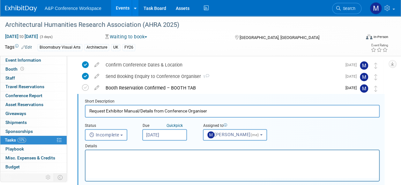
click at [147, 159] on html at bounding box center [231, 154] width 293 height 9
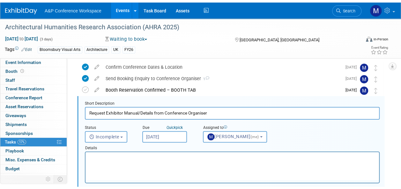
scroll to position [87, 0]
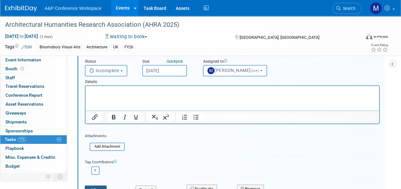
click at [104, 186] on button "Save" at bounding box center [96, 190] width 22 height 9
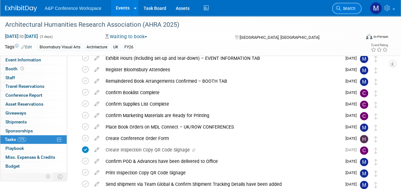
click at [354, 10] on span "Search" at bounding box center [348, 8] width 15 height 5
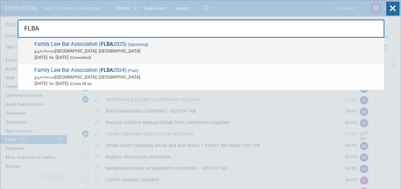
type input "FLBA"
click at [114, 43] on span "Family Law Bar Association ( FLBA 2025) (Upcoming) In-Person Birmingham, United…" at bounding box center [207, 50] width 348 height 19
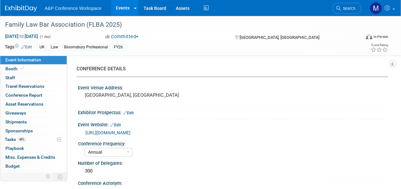
select select "Annual"
select select "Level 2"
select select "In-Person Booth"
select select "Law"
select select "Bloomsbury Professional"
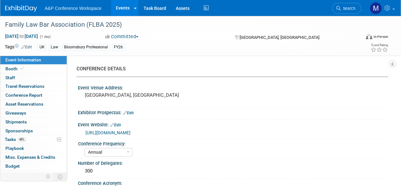
select select "[PERSON_NAME]"
select select "Networking/Commissioning"
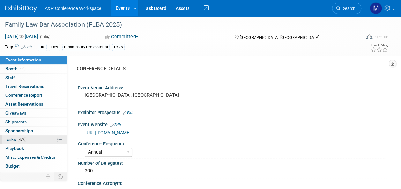
click at [20, 138] on span "48%" at bounding box center [22, 139] width 9 height 5
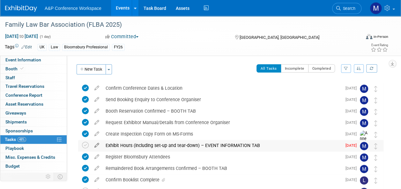
click at [97, 145] on icon at bounding box center [96, 144] width 11 height 8
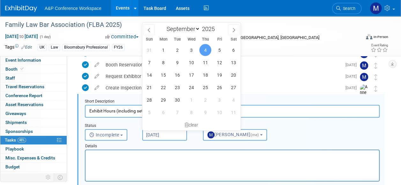
click at [160, 137] on input "[DATE]" at bounding box center [164, 134] width 45 height 11
click at [206, 75] on span "18" at bounding box center [205, 75] width 12 height 12
type input "Sep 18, 2025"
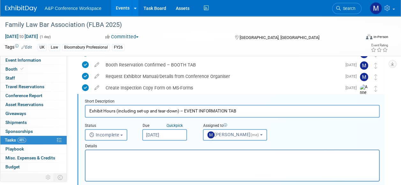
click at [163, 159] on html at bounding box center [231, 154] width 293 height 9
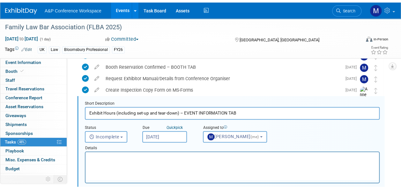
scroll to position [142, 0]
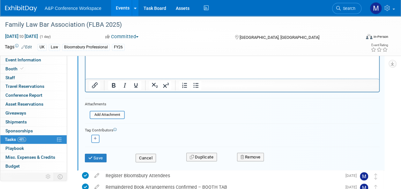
click at [95, 152] on div "Save" at bounding box center [105, 156] width 51 height 13
click at [94, 157] on button "Save" at bounding box center [96, 158] width 22 height 9
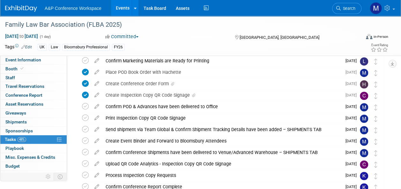
drag, startPoint x: 346, startPoint y: 13, endPoint x: 348, endPoint y: 10, distance: 3.7
click at [346, 12] on link "Search" at bounding box center [346, 8] width 29 height 11
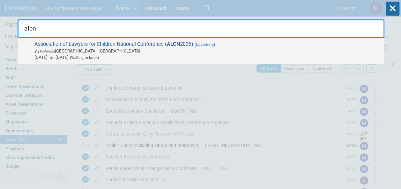
type input "alcn"
click at [181, 44] on span "Association of Lawyers for Children National Conference ( ALCN 2025) (Upcoming)…" at bounding box center [207, 50] width 348 height 19
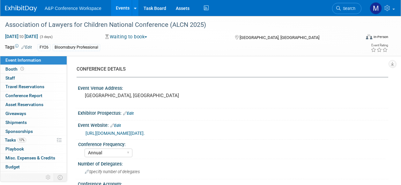
select select "Annual"
select select "Level 2"
select select "In-Person Booth"
select select "Law"
select select "Bloomsbury Professional"
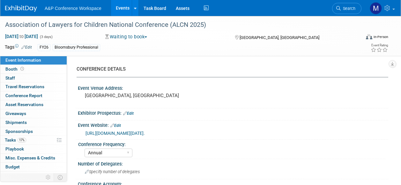
select select "[PERSON_NAME]"
select select "Networking/Commissioning"
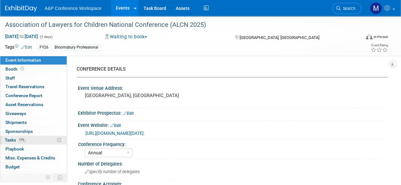
click at [24, 137] on span "17%" at bounding box center [22, 139] width 9 height 5
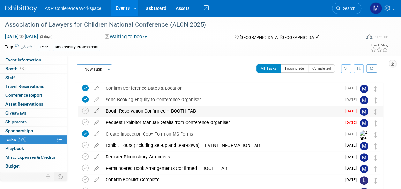
click at [98, 110] on icon at bounding box center [96, 110] width 11 height 8
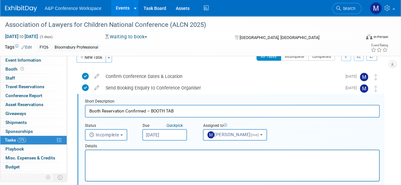
scroll to position [12, 0]
click at [154, 136] on input "[DATE]" at bounding box center [164, 134] width 45 height 11
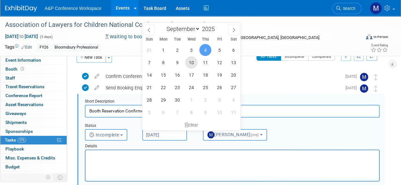
click at [193, 63] on span "10" at bounding box center [191, 62] width 12 height 12
type input "[DATE]"
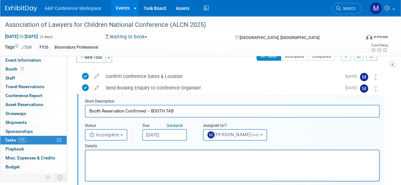
drag, startPoint x: 173, startPoint y: 153, endPoint x: 170, endPoint y: 152, distance: 3.4
click at [173, 153] on p "Rich Text Area. Press ALT-0 for help." at bounding box center [232, 155] width 286 height 6
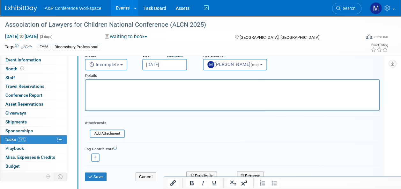
scroll to position [108, 0]
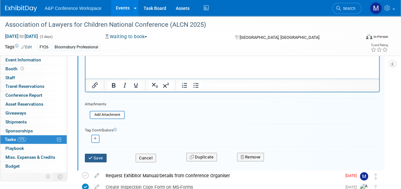
click at [95, 155] on button "Save" at bounding box center [96, 158] width 22 height 9
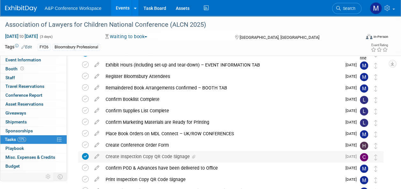
scroll to position [44, 0]
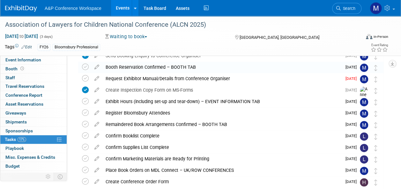
click at [96, 78] on icon at bounding box center [96, 77] width 11 height 8
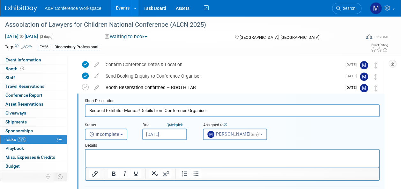
scroll to position [0, 0]
click at [168, 135] on input "[DATE]" at bounding box center [164, 134] width 45 height 11
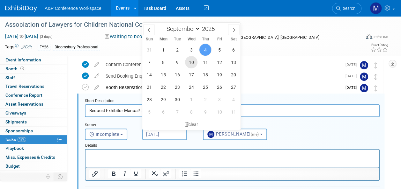
click at [194, 61] on span "10" at bounding box center [191, 62] width 12 height 12
type input "[DATE]"
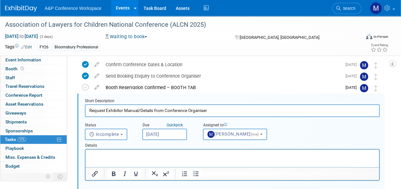
click at [166, 159] on html at bounding box center [231, 154] width 293 height 9
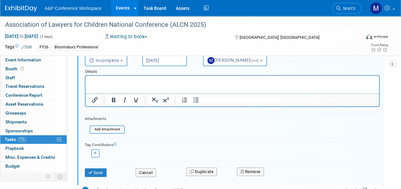
scroll to position [119, 0]
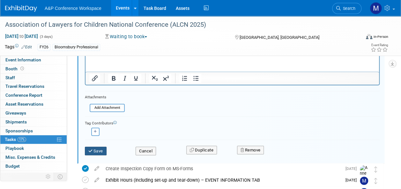
click at [107, 154] on button "Save" at bounding box center [96, 151] width 22 height 9
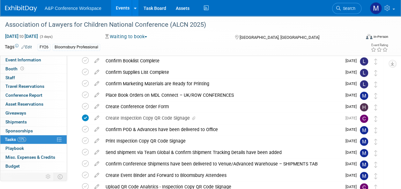
click at [343, 9] on span "Search" at bounding box center [348, 8] width 15 height 5
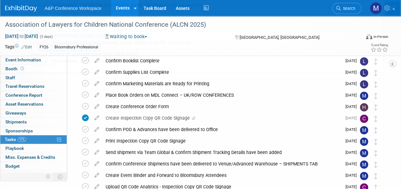
scroll to position [0, 0]
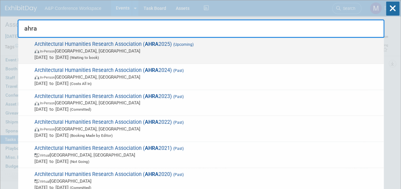
type input "ahra"
click at [139, 41] on span "Architectural Humanities Research Association ( AHRA 2025) (Upcoming) In-Person…" at bounding box center [207, 50] width 348 height 19
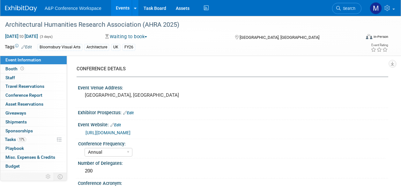
select select "Annual"
select select "Level 2"
select select "In-Person Booth"
select select "Architecture"
select select "Bloomsbury Visual Arts"
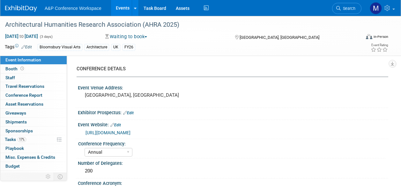
select select "[PERSON_NAME]"
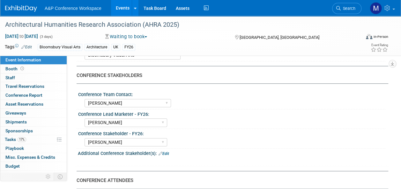
scroll to position [287, 0]
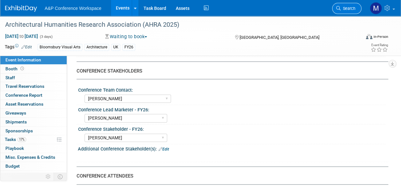
click at [347, 7] on span "Search" at bounding box center [348, 8] width 15 height 5
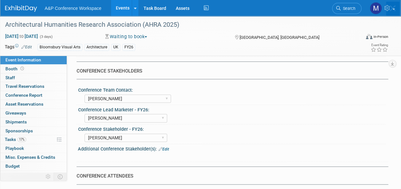
scroll to position [0, 0]
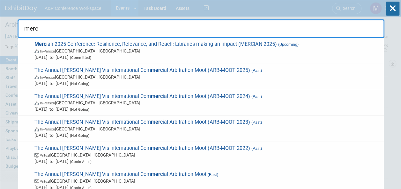
type input "merci"
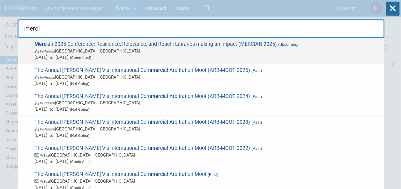
click at [211, 44] on span "Merci an 2025 Conference: Resilience, Relevance, and Reach: Libraries making an…" at bounding box center [207, 50] width 348 height 19
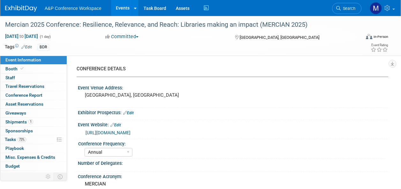
select select "Annual"
select select "Level 2"
select select "In-Person Booth"
select select "Libraries"
select select "Bloomsbury Digital Resources"
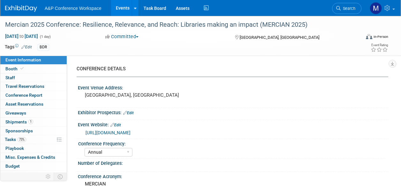
select select "[PERSON_NAME]"
select select "BDR Product Awareness and Trial Generation​"
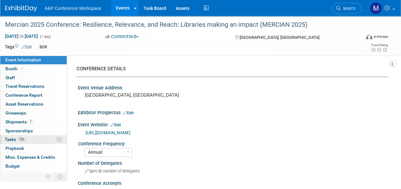
click at [24, 140] on span "73%" at bounding box center [22, 139] width 9 height 5
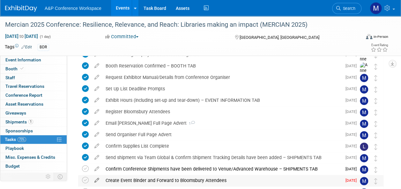
scroll to position [64, 0]
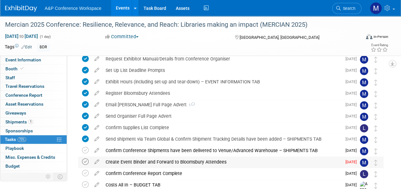
click at [86, 164] on icon at bounding box center [85, 162] width 7 height 7
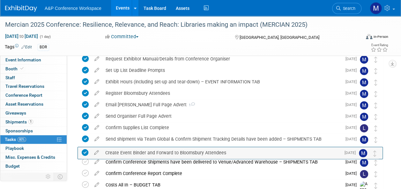
drag, startPoint x: 374, startPoint y: 163, endPoint x: 373, endPoint y: 153, distance: 9.9
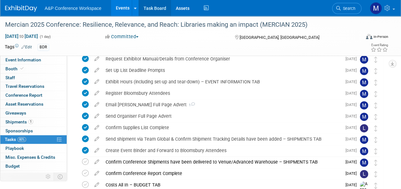
click at [157, 11] on link "Task Board" at bounding box center [155, 8] width 32 height 16
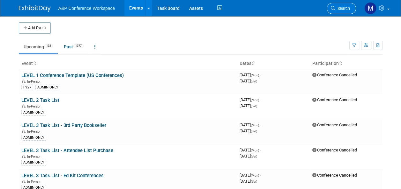
click at [341, 10] on span "Search" at bounding box center [342, 8] width 15 height 5
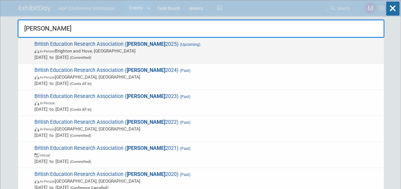
type input "[PERSON_NAME]"
click at [124, 45] on span "British Education Research Association ( [PERSON_NAME] 2025) (Upcoming) In-Pers…" at bounding box center [207, 50] width 348 height 19
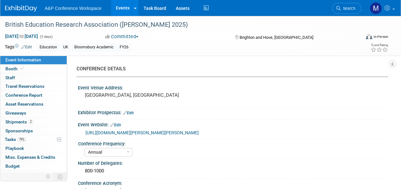
select select "Annual"
select select "Level 2"
select select "In-Person Booth"
select select "Education"
select select "Bloomsbury Academic"
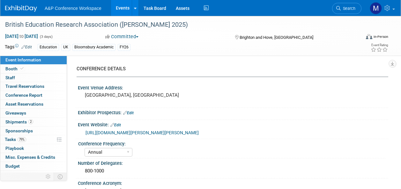
select select "[PERSON_NAME]"
select select "Networking/Commissioning"
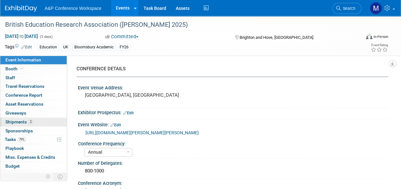
click at [33, 118] on link "2 Shipments 2" at bounding box center [33, 122] width 66 height 9
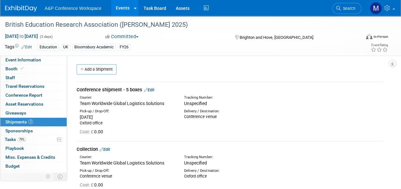
click at [154, 88] on link "Edit" at bounding box center [149, 90] width 11 height 5
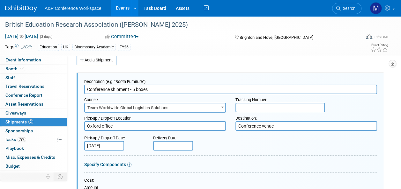
click at [243, 108] on input "text" at bounding box center [279, 108] width 89 height 10
paste input "5630604"
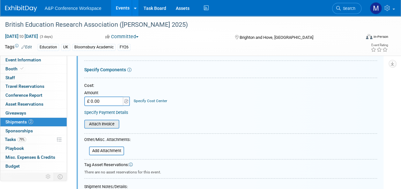
scroll to position [169, 0]
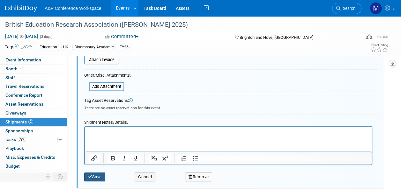
type input "5630604"
click at [98, 175] on button "Save" at bounding box center [94, 177] width 21 height 9
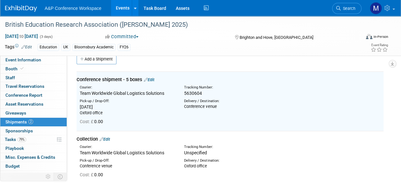
scroll to position [9, 0]
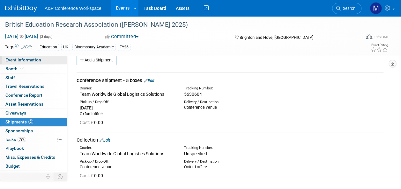
drag, startPoint x: 45, startPoint y: 58, endPoint x: 48, endPoint y: 61, distance: 3.6
click at [45, 58] on link "Event Information" at bounding box center [33, 60] width 66 height 9
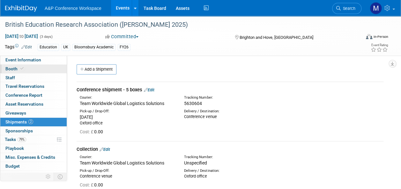
select select "Annual"
select select "Level 2"
select select "In-Person Booth"
select select "Education"
select select "Bloomsbury Academic"
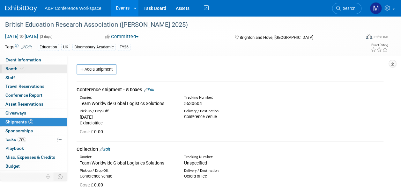
select select "Matt Hambridge"
select select "Lianna Iwanikiw"
select select "Seth Taylor"
select select "Networking/Commissioning"
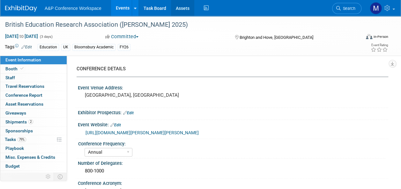
click at [183, 6] on link "Assets" at bounding box center [182, 8] width 23 height 16
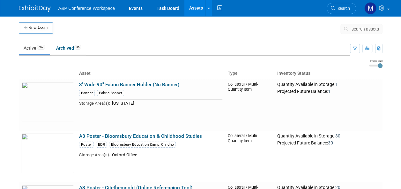
click at [374, 31] on span "search assets" at bounding box center [365, 28] width 27 height 5
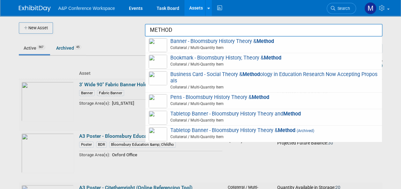
click at [226, 113] on span "Tabletop Banner - Bloomsbury History Theory and Method Collateral / Multi-Quant…" at bounding box center [264, 117] width 230 height 13
type input "Tabletop Banner - Bloomsbury History Theory and Method"
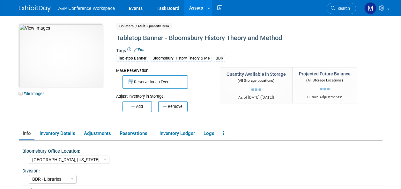
select select "[GEOGRAPHIC_DATA], [US_STATE]"
select select "BDR - Libraries"
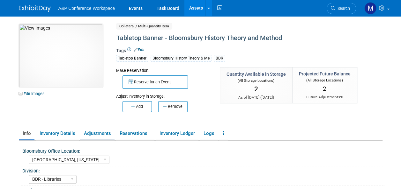
click at [100, 137] on link "Adjustments" at bounding box center [97, 133] width 34 height 11
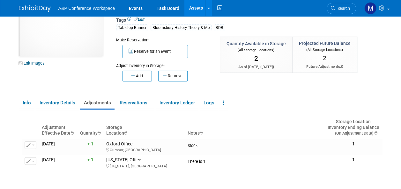
scroll to position [64, 0]
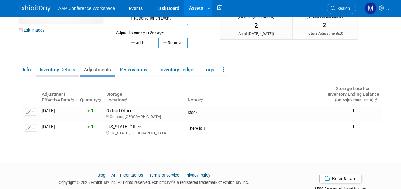
click at [71, 70] on link "Inventory Details" at bounding box center [57, 69] width 43 height 11
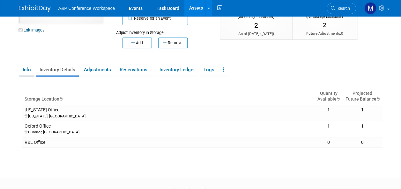
click at [27, 70] on link "Info" at bounding box center [27, 69] width 16 height 11
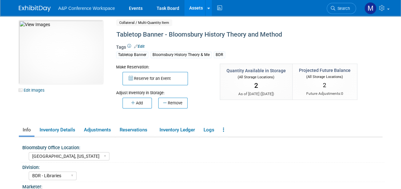
scroll to position [0, 0]
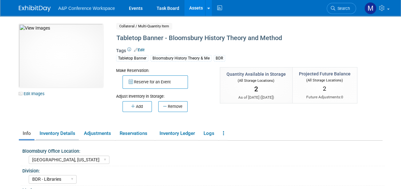
click at [59, 135] on link "Inventory Details" at bounding box center [57, 133] width 43 height 11
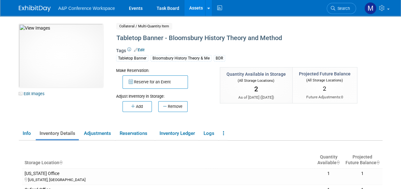
click at [202, 9] on link "Assets" at bounding box center [195, 8] width 23 height 16
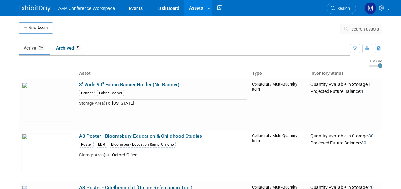
click at [367, 29] on span "search assets" at bounding box center [365, 28] width 27 height 5
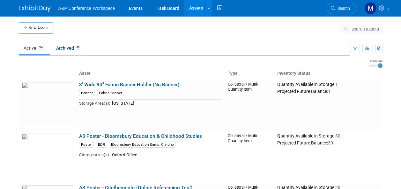
click at [367, 30] on span "search assets" at bounding box center [365, 28] width 27 height 5
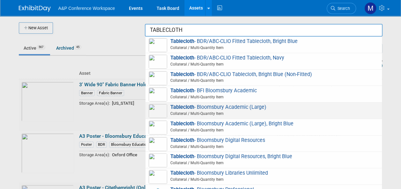
click at [227, 104] on span "Tablecloth - Bloomsbury Academic (Large) Collateral / Multi-Quantity Item" at bounding box center [264, 110] width 230 height 13
type input "Tablecloth - Bloomsbury Academic (Large)"
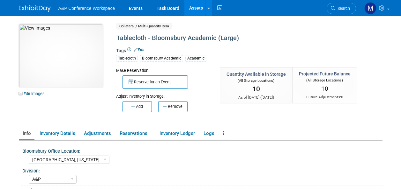
select select "[GEOGRAPHIC_DATA], [US_STATE]"
select select "A&P"
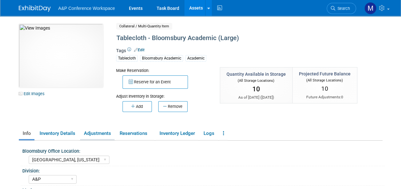
click at [99, 136] on link "Adjustments" at bounding box center [97, 133] width 34 height 11
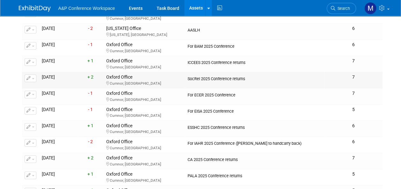
scroll to position [191, 0]
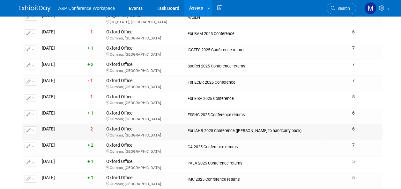
drag, startPoint x: 195, startPoint y: 129, endPoint x: 235, endPoint y: 132, distance: 40.3
click at [235, 132] on div "For IAHR 2025 Conference (Carolin Clichy to handcarry back)" at bounding box center [255, 130] width 134 height 7
drag, startPoint x: 235, startPoint y: 132, endPoint x: 229, endPoint y: 129, distance: 6.4
copy div "IAHR 2025 Conference"
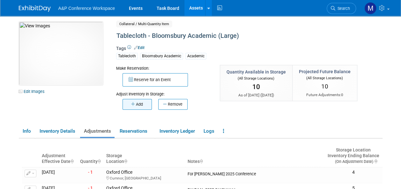
scroll to position [0, 0]
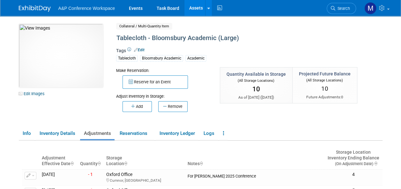
click at [144, 104] on button "Add" at bounding box center [136, 106] width 29 height 11
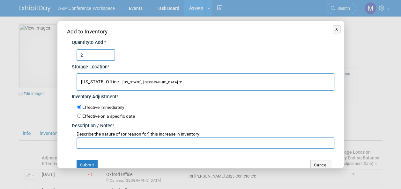
type input "2"
click at [142, 85] on button "New York Office New York, NY" at bounding box center [206, 82] width 258 height 18
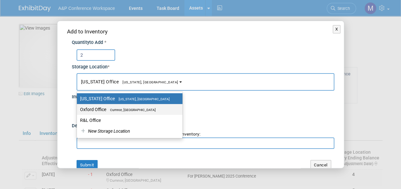
click at [140, 111] on span "Cumnor, United Kingdom" at bounding box center [130, 110] width 49 height 4
click at [78, 111] on input "Oxford Office Cumnor, United Kingdom" at bounding box center [76, 110] width 4 height 4
select select "11222978"
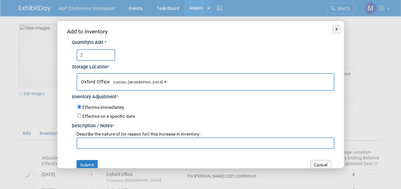
click at [131, 140] on input "text" at bounding box center [206, 143] width 258 height 11
paste input "IAHR 2025 Conference"
type input "IAHR 2025 Conference returns"
click at [91, 165] on button "Submit" at bounding box center [87, 165] width 21 height 10
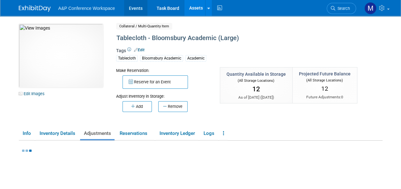
click at [131, 9] on link "Events" at bounding box center [135, 8] width 23 height 16
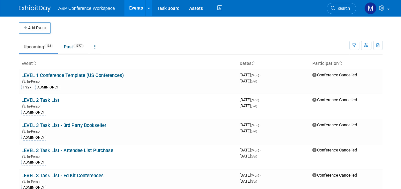
click at [351, 8] on link "Search" at bounding box center [341, 8] width 29 height 11
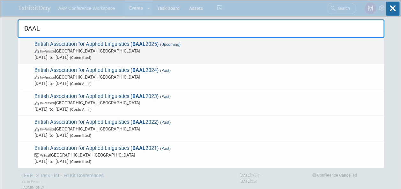
type input "BAAL"
click at [145, 44] on span "British Association for Applied Linguistics ( BAAL 2025) (Upcoming) In-Person […" at bounding box center [207, 50] width 348 height 19
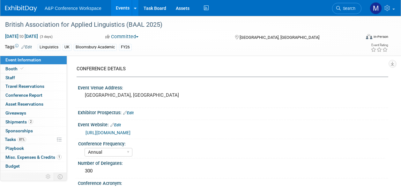
select select "Annual"
select select "Level 2"
select select "In-Person Booth"
select select "Linguistics"
select select "Bloomsbury Academic"
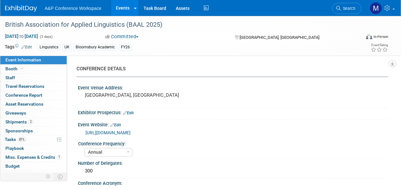
select select "[PERSON_NAME]"
select select "Networking/Commissioning"
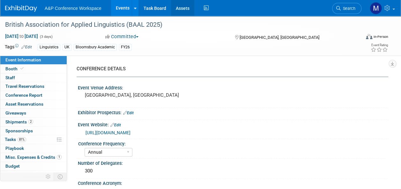
click at [180, 9] on link "Assets" at bounding box center [182, 8] width 23 height 16
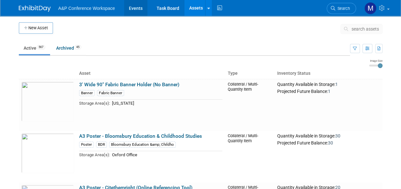
click at [135, 11] on link "Events" at bounding box center [135, 8] width 23 height 16
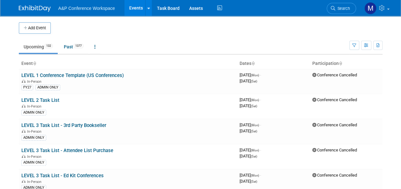
click at [343, 9] on span "Search" at bounding box center [342, 8] width 15 height 5
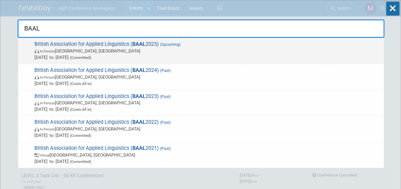
type input "BAAL"
click at [139, 40] on div "British Association for Applied Linguistics ( BAAL 2025) (Upcoming) In-Person […" at bounding box center [201, 51] width 366 height 26
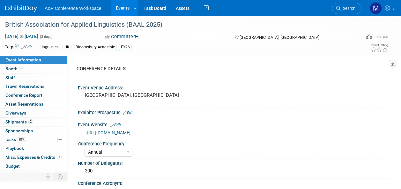
select select "Annual"
select select "Level 2"
select select "In-Person Booth"
select select "Linguistics"
select select "Bloomsbury Academic"
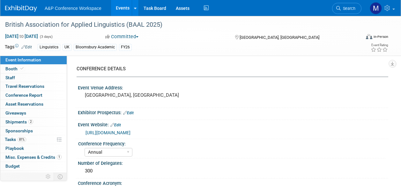
select select "[PERSON_NAME]"
select select "Networking/Commissioning"
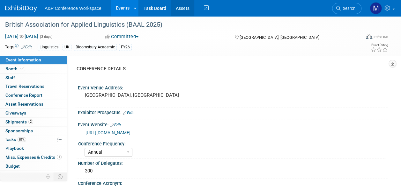
click at [182, 8] on link "Assets" at bounding box center [182, 8] width 23 height 16
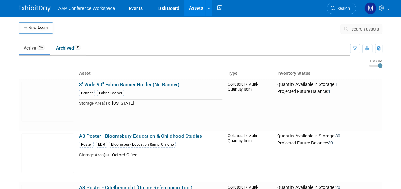
click at [367, 27] on span "search assets" at bounding box center [365, 28] width 27 height 5
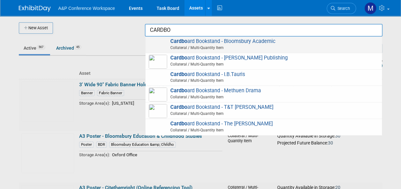
click at [265, 43] on span "Cardbo ard Bookstand - Bloomsbury Academic Collateral / Multi-Quantity Item" at bounding box center [264, 44] width 230 height 13
type input "Cardboard Bookstand - Bloomsbury Academic"
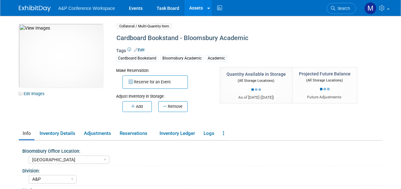
select select "[GEOGRAPHIC_DATA]"
select select "A&P"
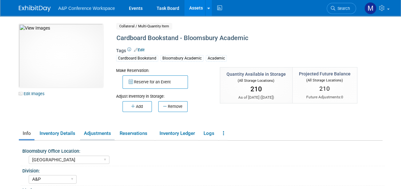
click at [100, 137] on link "Adjustments" at bounding box center [97, 133] width 34 height 11
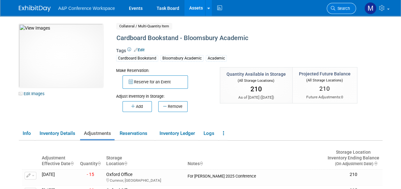
click at [342, 10] on span "Search" at bounding box center [342, 8] width 15 height 5
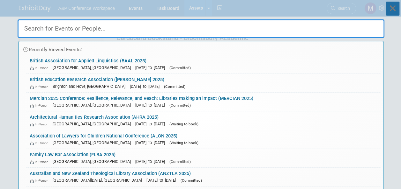
click at [391, 5] on icon at bounding box center [392, 9] width 13 height 14
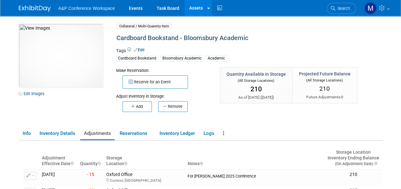
click at [191, 7] on link "Assets" at bounding box center [195, 8] width 23 height 16
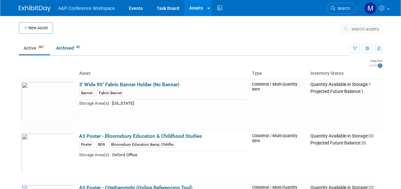
click at [360, 27] on span "search assets" at bounding box center [365, 28] width 27 height 5
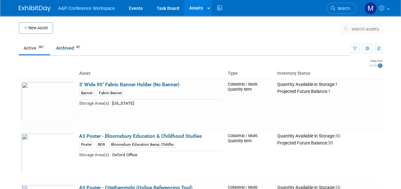
click at [360, 30] on span "search assets" at bounding box center [365, 28] width 27 height 5
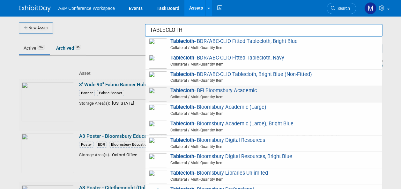
click at [246, 89] on span "Tablecloth - BFI Bloomsbury Academic Collateral / Multi-Quantity Item" at bounding box center [264, 94] width 230 height 13
type input "Tablecloth - BFI Bloomsbury Academic"
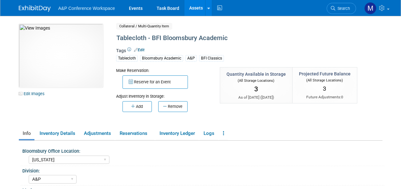
select select "[US_STATE]"
select select "A&P"
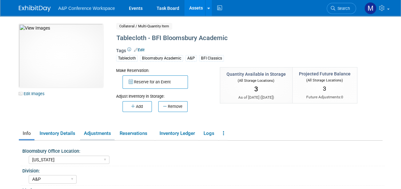
click at [105, 132] on link "Adjustments" at bounding box center [97, 133] width 34 height 11
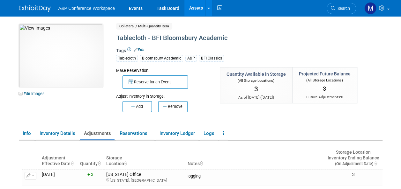
click at [196, 7] on link "Assets" at bounding box center [195, 8] width 23 height 16
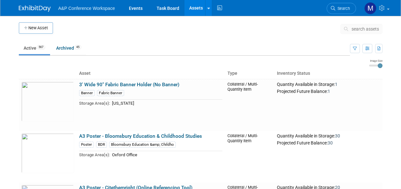
click at [352, 28] on span "search assets" at bounding box center [365, 28] width 27 height 5
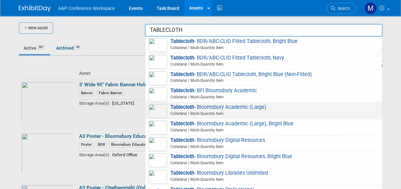
click at [237, 105] on span "Tablecloth - Bloomsbury Academic (Large) Collateral / Multi-Quantity Item" at bounding box center [264, 110] width 230 height 13
type input "Tablecloth - Bloomsbury Academic (Large)"
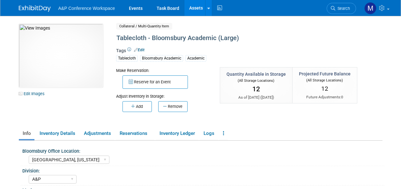
select select "[GEOGRAPHIC_DATA], [US_STATE]"
select select "A&P"
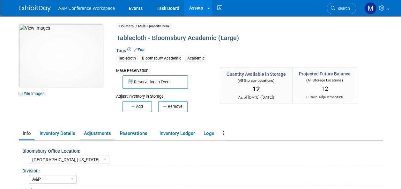
click at [97, 135] on link "Adjustments" at bounding box center [97, 133] width 34 height 11
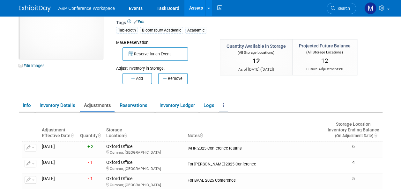
scroll to position [64, 0]
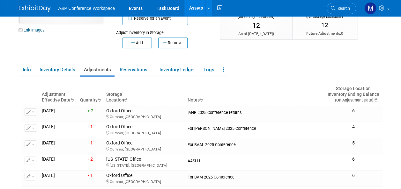
click at [192, 8] on link "Assets" at bounding box center [195, 8] width 23 height 16
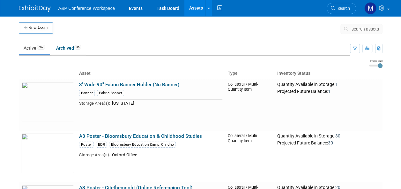
click at [371, 31] on span "search assets" at bounding box center [365, 28] width 27 height 5
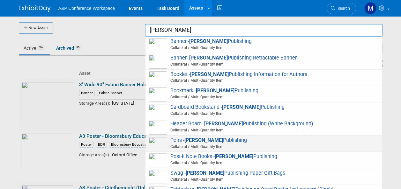
click at [208, 139] on span "Pens - Hart Publishing Collateral / Multi-Quantity Item" at bounding box center [264, 143] width 230 height 13
type input "Pens - Hart Publishing"
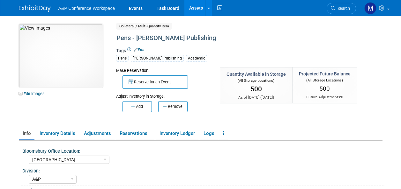
select select "[GEOGRAPHIC_DATA]"
select select "A&P"
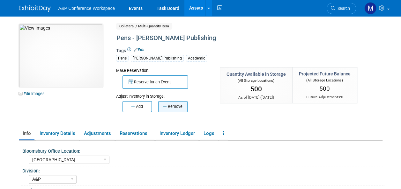
click at [179, 108] on button "Remove" at bounding box center [172, 106] width 29 height 11
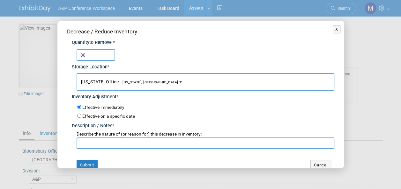
type input "80"
click at [133, 81] on span "[US_STATE], [GEOGRAPHIC_DATA]" at bounding box center [149, 82] width 60 height 4
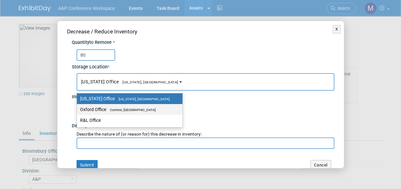
click at [137, 107] on label "Oxford Office [GEOGRAPHIC_DATA], [GEOGRAPHIC_DATA]" at bounding box center [128, 110] width 96 height 8
click at [78, 108] on input "Oxford Office Cumnor, United Kingdom" at bounding box center [76, 110] width 4 height 4
select select "11222978"
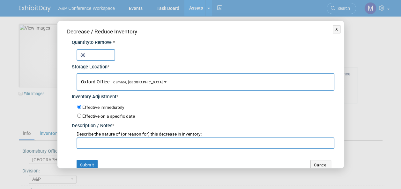
click at [138, 139] on input "text" at bounding box center [206, 143] width 258 height 11
type input "NZLLA Conference bags"
click at [88, 164] on button "Submit" at bounding box center [87, 165] width 21 height 10
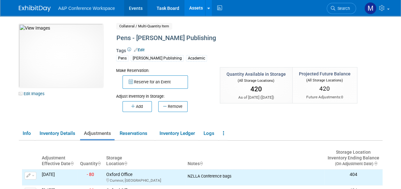
click at [136, 7] on link "Events" at bounding box center [135, 8] width 23 height 16
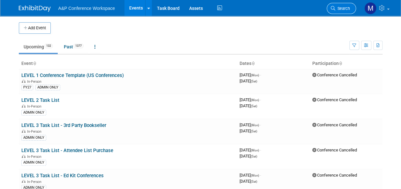
click at [338, 9] on span "Search" at bounding box center [342, 8] width 15 height 5
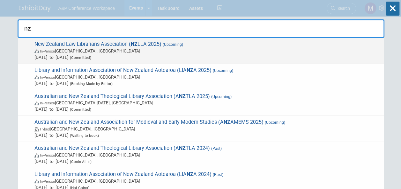
type input "nz"
click at [146, 43] on span "New Zealand Law Librarians Association ( NZ LLA 2025) (Upcoming) In-Person Auck…" at bounding box center [207, 50] width 348 height 19
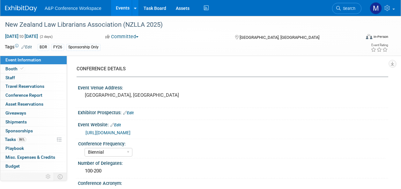
select select "Biennial"
select select "Level 3"
select select "Sponsorship"
select select "Libraries"
select select "Bloomsbury Digital Resources"
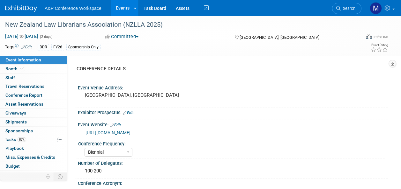
select select "[PERSON_NAME]"
select select "BDR Product Awareness and Trial Generation​"
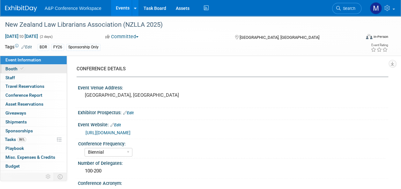
click at [48, 70] on link "Booth" at bounding box center [33, 69] width 66 height 9
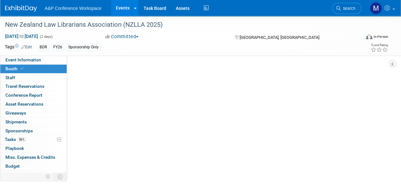
select select "DIGI"
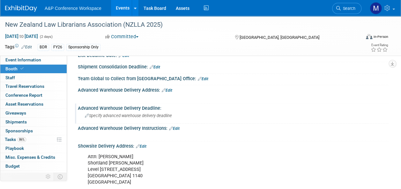
scroll to position [415, 0]
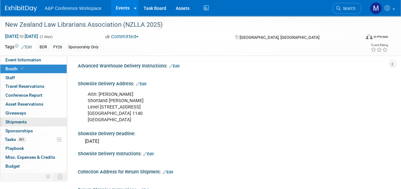
click at [36, 124] on link "0 Shipments 0" at bounding box center [33, 122] width 66 height 9
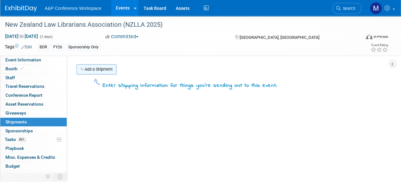
click at [107, 70] on link "Add a Shipment" at bounding box center [97, 69] width 40 height 10
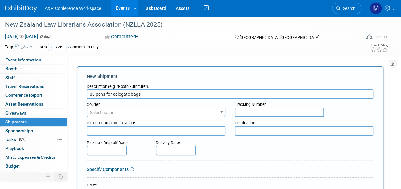
type input "80 pens for delegate bags"
click at [113, 114] on span "Select courier" at bounding box center [103, 112] width 26 height 5
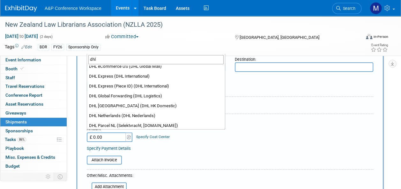
scroll to position [61, 0]
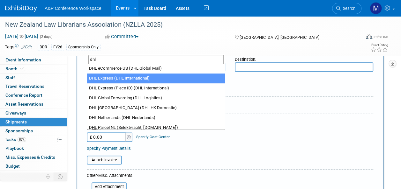
type input "dhl"
select select "135"
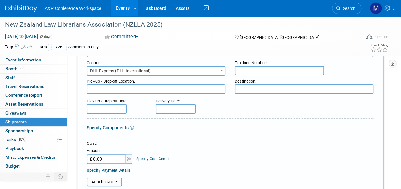
scroll to position [32, 0]
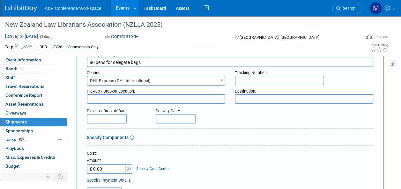
click at [154, 100] on textarea at bounding box center [156, 99] width 138 height 10
type textarea "Oxford office"
click at [242, 99] on textarea at bounding box center [304, 99] width 138 height 10
type textarea "conference venue"
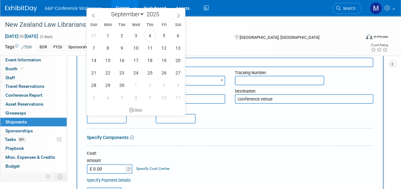
click at [115, 119] on input "text" at bounding box center [107, 119] width 40 height 10
click at [150, 38] on span "4" at bounding box center [150, 35] width 12 height 12
type input "Sep 4, 2025"
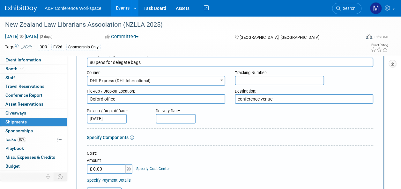
click at [95, 62] on input "80 pens for delegate bags" at bounding box center [230, 63] width 286 height 10
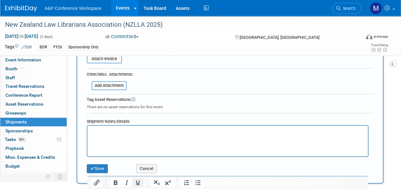
scroll to position [191, 0]
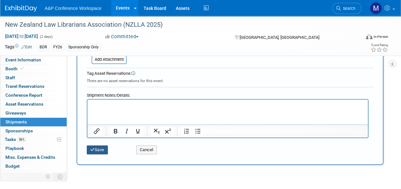
type input "80 Hart pens for delegate bags"
click at [107, 149] on button "Save" at bounding box center [97, 150] width 21 height 9
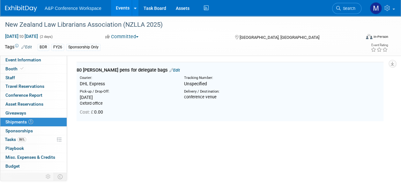
scroll to position [14, 0]
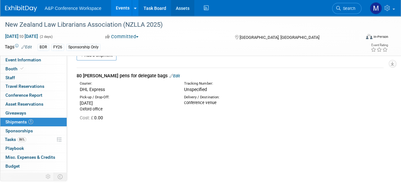
click at [179, 10] on link "Assets" at bounding box center [182, 8] width 23 height 16
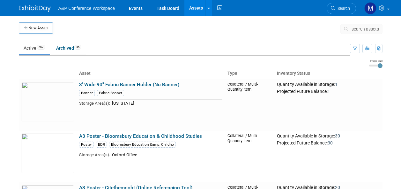
click at [351, 27] on button "search assets" at bounding box center [361, 29] width 42 height 10
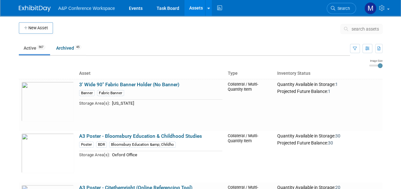
click at [367, 29] on span "search assets" at bounding box center [365, 28] width 27 height 5
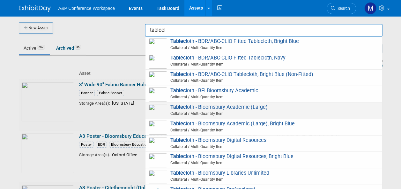
click at [225, 106] on span "Tablecl oth - Bloomsbury Academic (Large) Collateral / Multi-Quantity Item" at bounding box center [264, 110] width 230 height 13
type input "Tablecloth - Bloomsbury Academic (Large)"
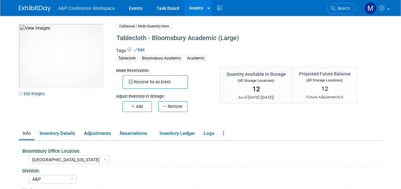
select select "[GEOGRAPHIC_DATA], [US_STATE]"
select select "A&P"
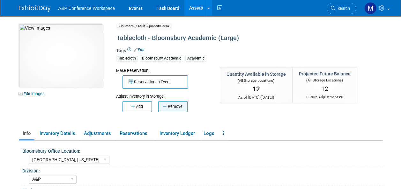
click at [182, 107] on button "Remove" at bounding box center [172, 106] width 29 height 11
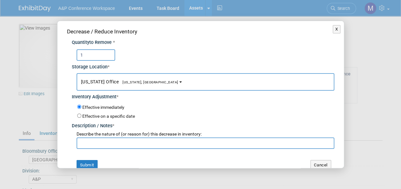
type input "1"
click at [141, 83] on span "[US_STATE], [GEOGRAPHIC_DATA]" at bounding box center [149, 82] width 60 height 4
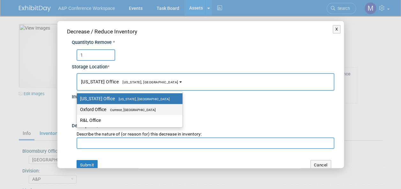
click at [138, 110] on span "Cumnor, [GEOGRAPHIC_DATA]" at bounding box center [130, 110] width 49 height 4
click at [78, 110] on input "Oxford Office Cumnor, United Kingdom" at bounding box center [76, 110] width 4 height 4
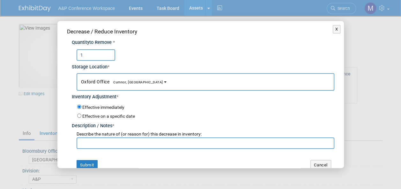
select select "11222978"
click at [136, 141] on input "text" at bounding box center [206, 143] width 258 height 11
type input "For BAAL 2025 Conference"
click at [91, 160] on button "Submit" at bounding box center [87, 165] width 21 height 10
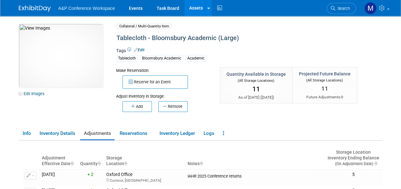
click at [198, 13] on link "Assets" at bounding box center [195, 8] width 23 height 16
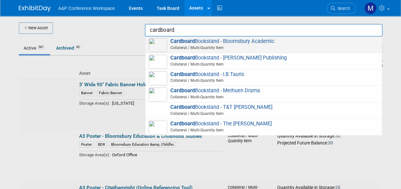
click at [227, 45] on span "Cardboard Bookstand - Bloomsbury Academic Collateral / Multi-Quantity Item" at bounding box center [264, 44] width 230 height 13
type input "Cardboard Bookstand - Bloomsbury Academic"
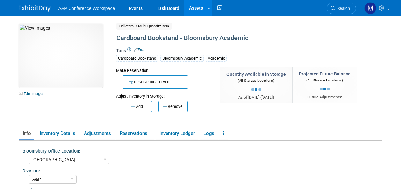
select select "[GEOGRAPHIC_DATA]"
select select "A&P"
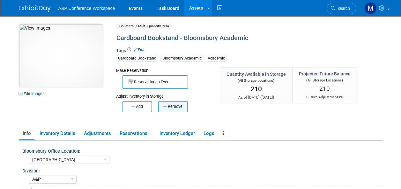
click at [166, 110] on button "Remove" at bounding box center [172, 106] width 29 height 11
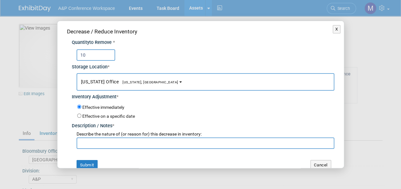
type input "10"
click at [132, 84] on span "[US_STATE], [GEOGRAPHIC_DATA]" at bounding box center [149, 82] width 60 height 4
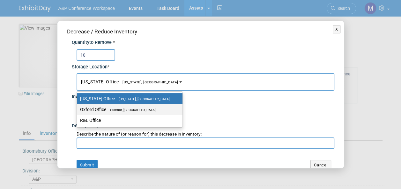
click at [133, 107] on label "Oxford Office Cumnor, United Kingdom" at bounding box center [128, 110] width 96 height 8
click at [78, 108] on input "Oxford Office Cumnor, United Kingdom" at bounding box center [76, 110] width 4 height 4
select select "11222978"
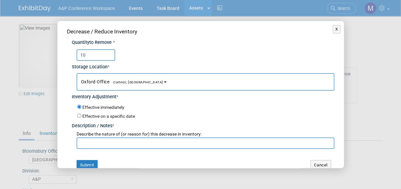
click at [129, 142] on input "text" at bounding box center [206, 143] width 258 height 11
click at [128, 142] on input "text" at bounding box center [206, 143] width 258 height 11
type input "For BAAL 2025 Conference"
click at [94, 164] on button "Submit" at bounding box center [87, 165] width 21 height 10
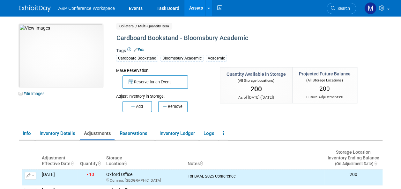
click at [193, 11] on link "Assets" at bounding box center [195, 8] width 23 height 16
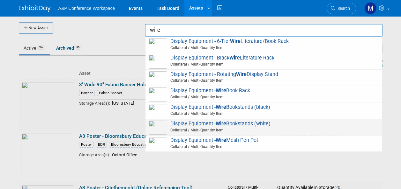
click at [252, 121] on span "Display Equipment - Wire Bookstands (white) Collateral / Multi-Quantity Item" at bounding box center [264, 127] width 230 height 13
type input "Display Equipment - Wire Bookstands (white)"
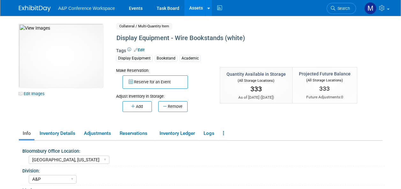
select select "[GEOGRAPHIC_DATA], [US_STATE]"
select select "A&P"
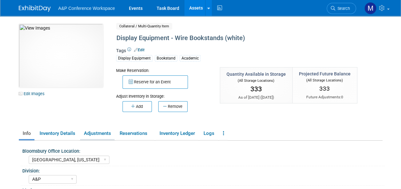
click at [108, 133] on link "Adjustments" at bounding box center [97, 133] width 34 height 11
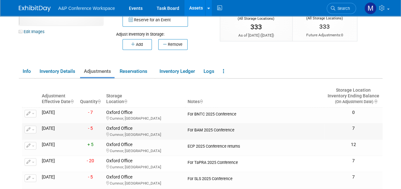
scroll to position [64, 0]
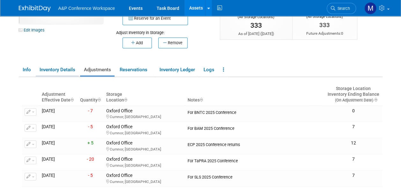
click at [69, 71] on link "Inventory Details" at bounding box center [57, 69] width 43 height 11
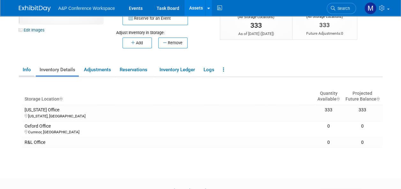
click at [24, 70] on link "Info" at bounding box center [27, 69] width 16 height 11
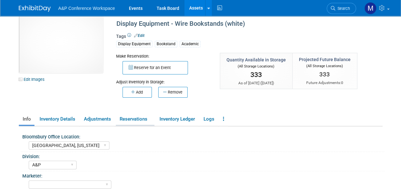
scroll to position [0, 0]
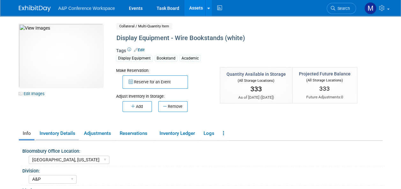
click at [66, 135] on link "Inventory Details" at bounding box center [57, 133] width 43 height 11
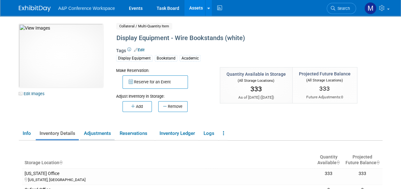
click at [87, 133] on link "Adjustments" at bounding box center [97, 133] width 34 height 11
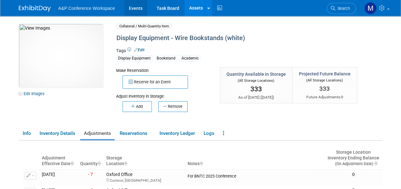
click at [134, 5] on link "Events" at bounding box center [135, 8] width 23 height 16
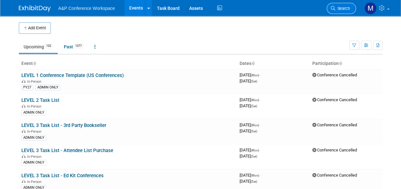
click at [338, 4] on link "Search" at bounding box center [341, 8] width 29 height 11
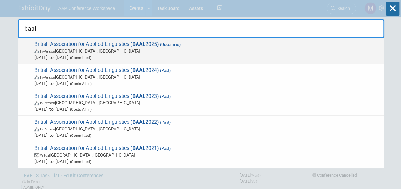
type input "baal"
click at [130, 48] on span "In-Person [GEOGRAPHIC_DATA], [GEOGRAPHIC_DATA]" at bounding box center [207, 51] width 346 height 6
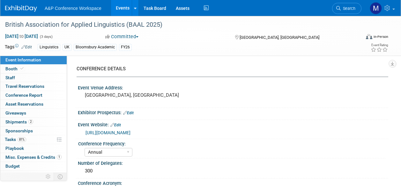
select select "Annual"
select select "Level 2"
select select "In-Person Booth"
select select "Linguistics"
select select "Bloomsbury Academic"
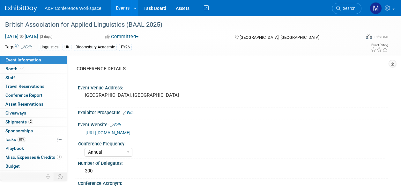
select select "Matt Hambridge"
select select "Lianna Iwanikiw"
select select "Michelle Kelly"
select select "Networking/Commissioning"
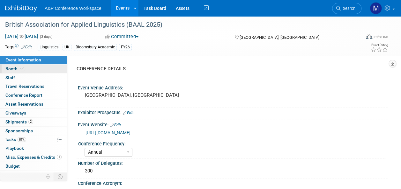
click at [24, 68] on span at bounding box center [22, 68] width 6 height 5
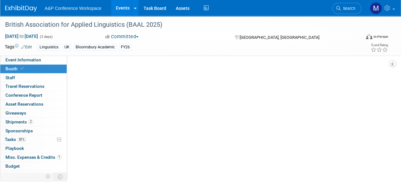
select select "COBA"
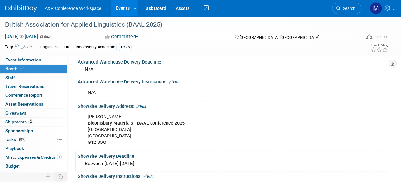
scroll to position [383, 0]
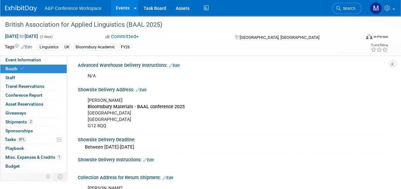
drag, startPoint x: 128, startPoint y: 99, endPoint x: 83, endPoint y: 100, distance: 44.7
click at [83, 100] on div "Piotr Wegorowski Bloomsbury Materials - BAAL conference 2025 12 University Gard…" at bounding box center [233, 113] width 310 height 41
drag, startPoint x: 83, startPoint y: 100, endPoint x: 93, endPoint y: 99, distance: 10.6
copy div "Piotr Wegorowski"
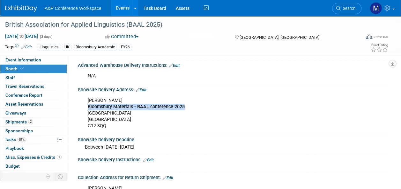
drag, startPoint x: 188, startPoint y: 105, endPoint x: 89, endPoint y: 105, distance: 99.2
click at [89, 105] on div "Piotr Wegorowski Bloomsbury Materials - BAAL conference 2025 12 University Gard…" at bounding box center [204, 113] width 243 height 38
drag, startPoint x: 89, startPoint y: 105, endPoint x: 95, endPoint y: 105, distance: 6.1
copy b "Bloomsbury Materials - BAAL conference 2025"
drag, startPoint x: 136, startPoint y: 110, endPoint x: 88, endPoint y: 114, distance: 48.0
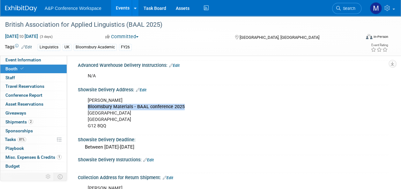
click at [88, 114] on div "Piotr Wegorowski Bloomsbury Materials - BAAL conference 2025 12 University Gard…" at bounding box center [204, 113] width 243 height 38
drag, startPoint x: 88, startPoint y: 114, endPoint x: 98, endPoint y: 111, distance: 10.8
copy div "12 University Gardens"
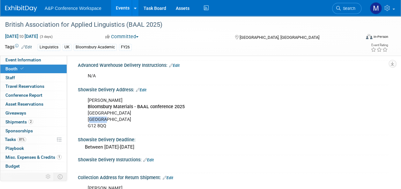
drag, startPoint x: 111, startPoint y: 118, endPoint x: 91, endPoint y: 119, distance: 20.4
click at [91, 119] on div "Piotr Wegorowski Bloomsbury Materials - BAAL conference 2025 12 University Gard…" at bounding box center [204, 113] width 243 height 38
drag, startPoint x: 91, startPoint y: 119, endPoint x: 109, endPoint y: 126, distance: 19.5
click at [108, 126] on div "Piotr Wegorowski Bloomsbury Materials - BAAL conference 2025 12 University Gard…" at bounding box center [204, 113] width 243 height 38
drag, startPoint x: 109, startPoint y: 126, endPoint x: 91, endPoint y: 128, distance: 17.7
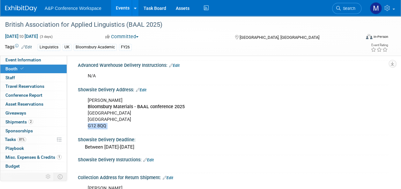
click at [91, 128] on div "Piotr Wegorowski Bloomsbury Materials - BAAL conference 2025 12 University Gard…" at bounding box center [204, 113] width 243 height 38
copy div "G12 8QQ"
click at [162, 145] on div "Between 25th-29th August 2025" at bounding box center [233, 148] width 301 height 10
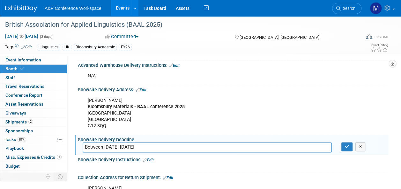
drag, startPoint x: 162, startPoint y: 146, endPoint x: 109, endPoint y: 124, distance: 57.9
click at [343, 145] on button "button" at bounding box center [346, 147] width 11 height 9
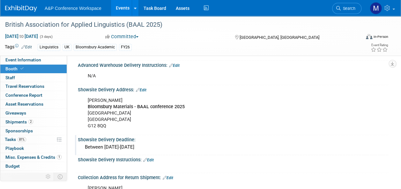
drag, startPoint x: 77, startPoint y: 87, endPoint x: 173, endPoint y: 151, distance: 115.0
copy div "Showsite Delivery Address: Edit Piotr Wegorowski Bloomsbury Materials - BAAL co…"
click at [34, 58] on span "Event Information" at bounding box center [23, 59] width 36 height 5
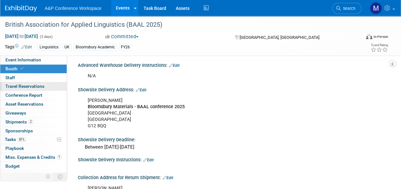
scroll to position [0, 0]
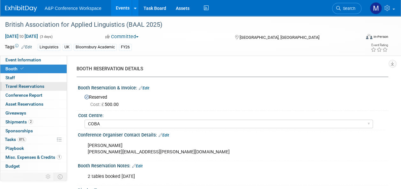
select select "Annual"
select select "Level 2"
select select "In-Person Booth"
select select "Linguistics"
select select "Bloomsbury Academic"
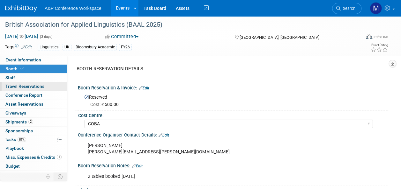
select select "Matt Hambridge"
select select "Lianna Iwanikiw"
select select "Michelle Kelly"
select select "Networking/Commissioning"
